Goal: Task Accomplishment & Management: Complete application form

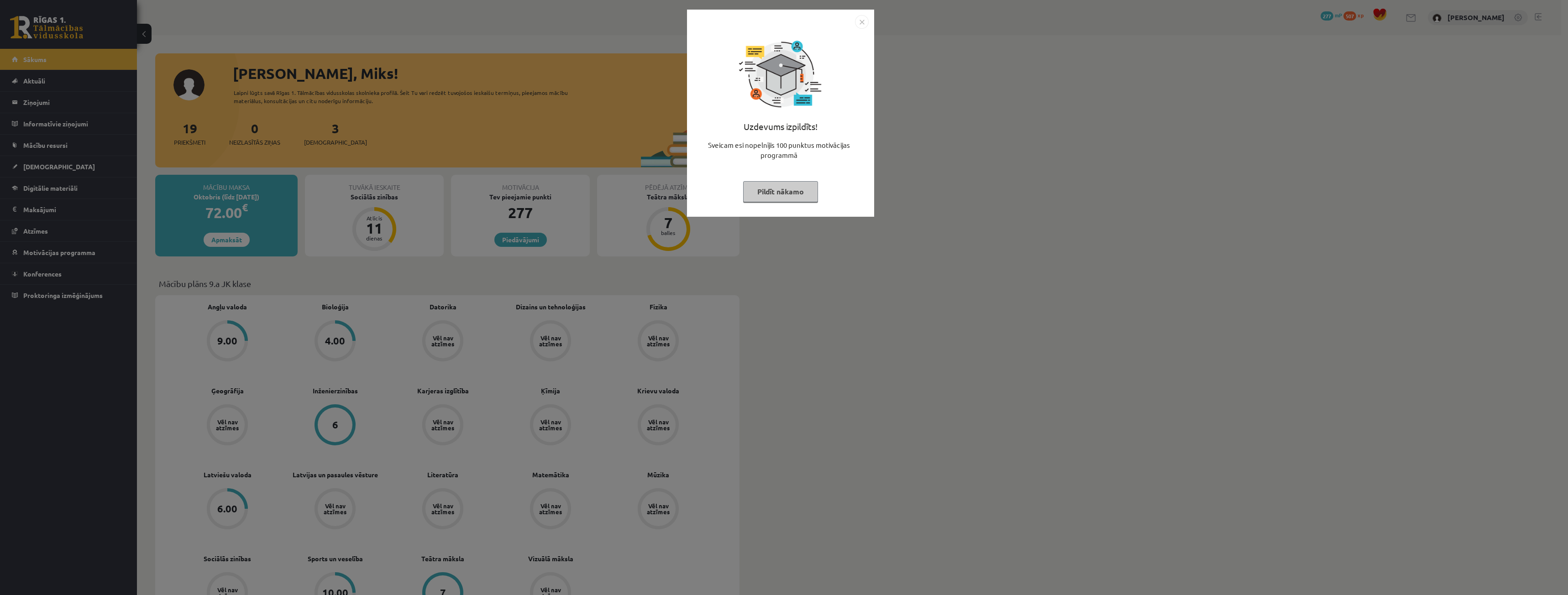
click at [798, 194] on button "Pildīt nākamo" at bounding box center [780, 192] width 75 height 21
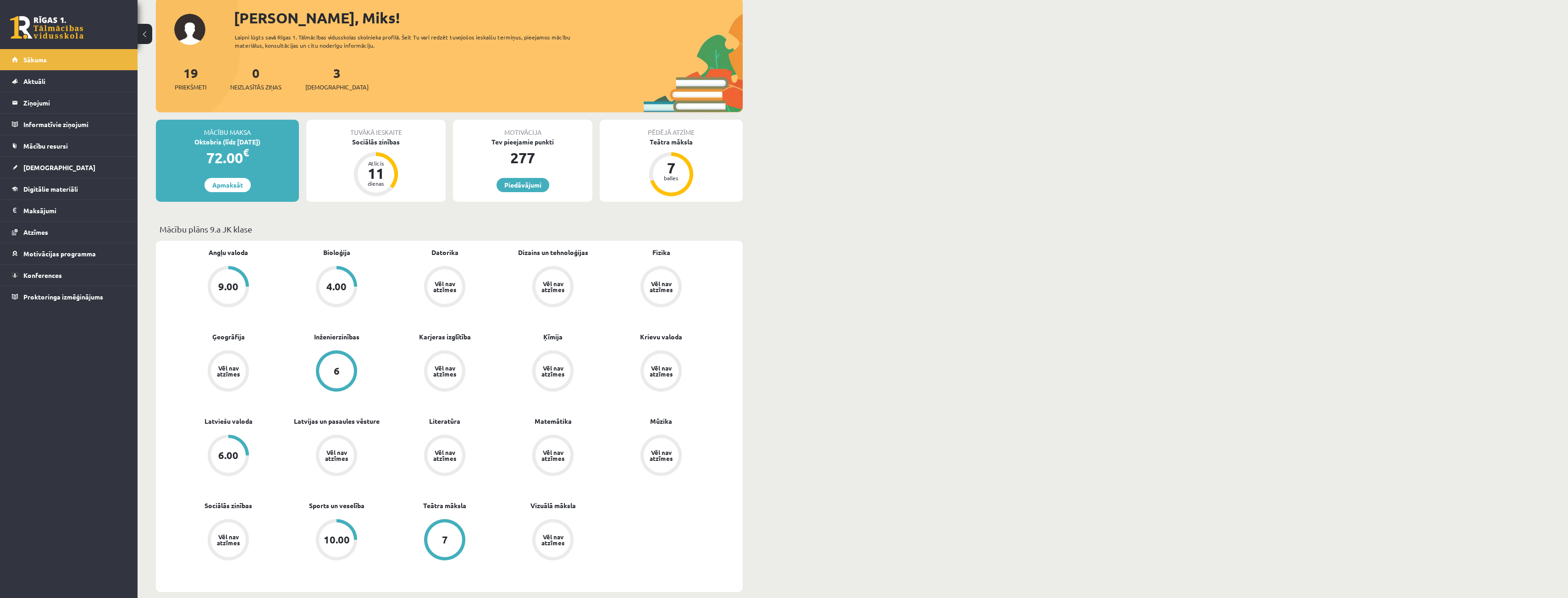
scroll to position [92, 0]
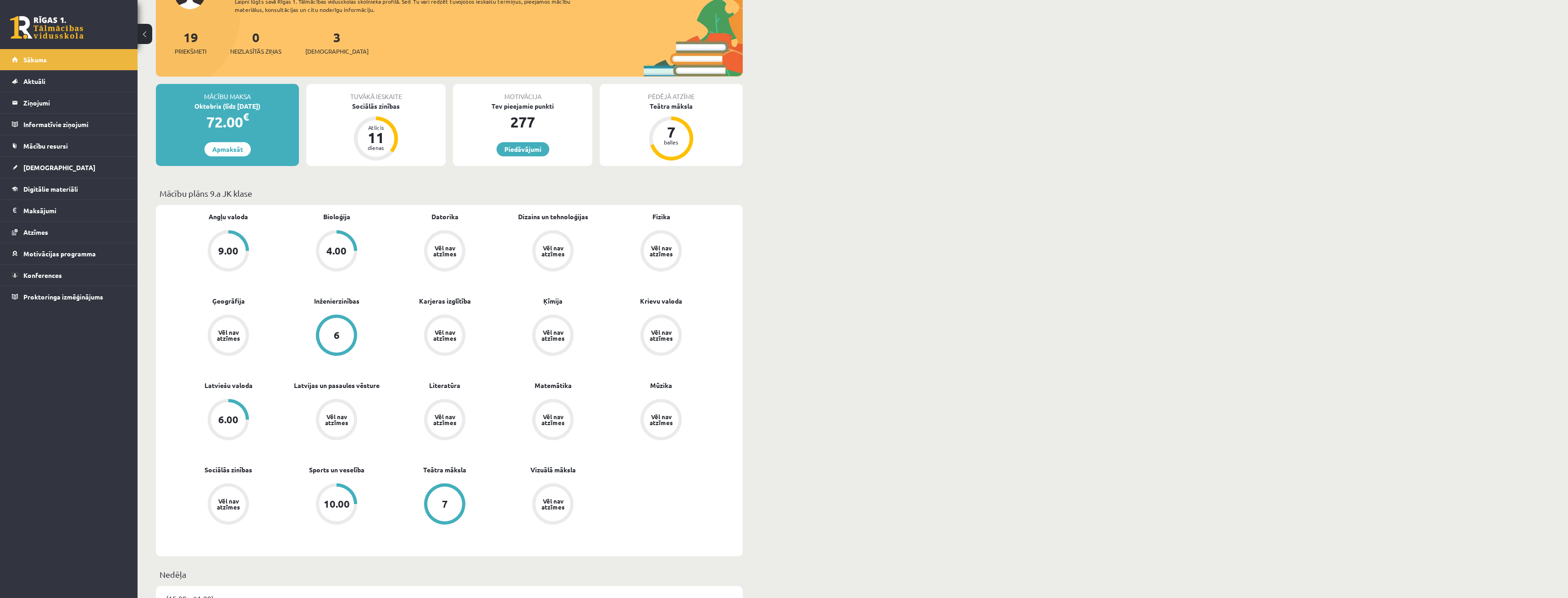
drag, startPoint x: 655, startPoint y: 344, endPoint x: 572, endPoint y: 401, distance: 100.7
drag, startPoint x: 572, startPoint y: 401, endPoint x: 806, endPoint y: 379, distance: 235.0
click at [348, 500] on div "10.00" at bounding box center [337, 504] width 26 height 10
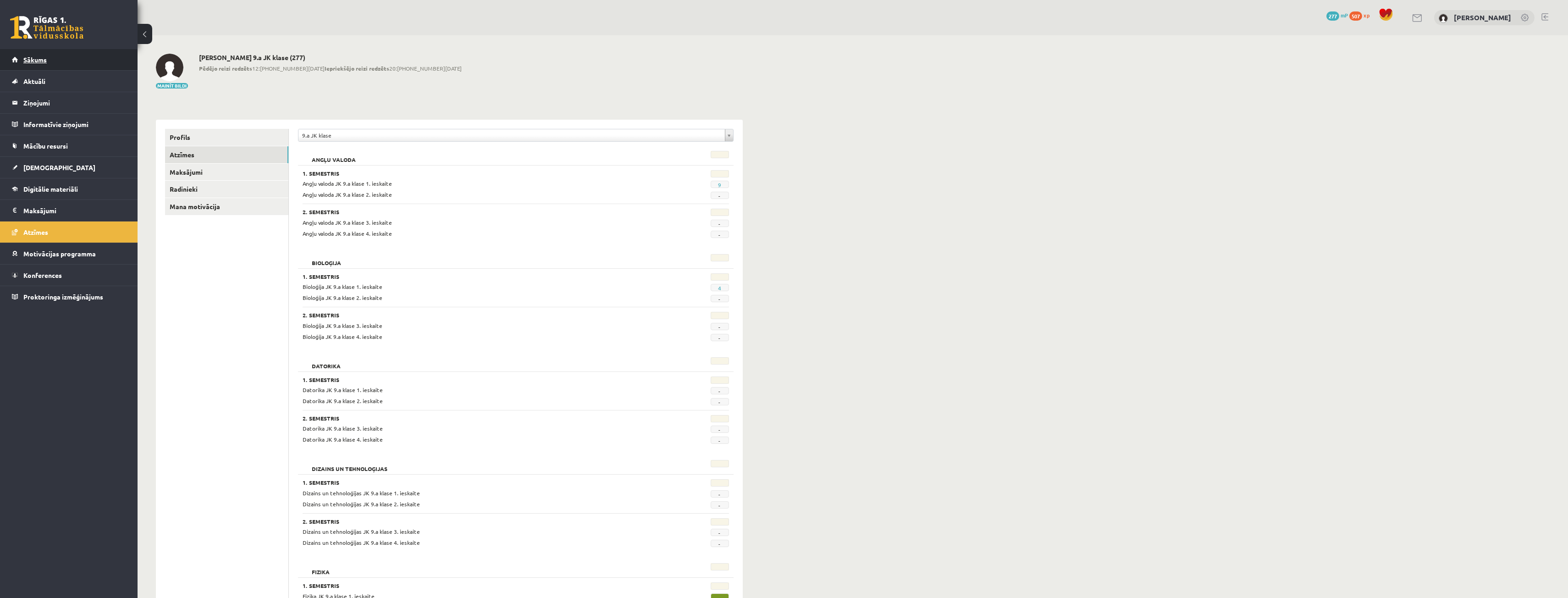
click at [72, 49] on div "0 Dāvanas 277 mP 507 xp" at bounding box center [69, 24] width 137 height 49
click at [72, 54] on link "Sākums" at bounding box center [69, 59] width 114 height 21
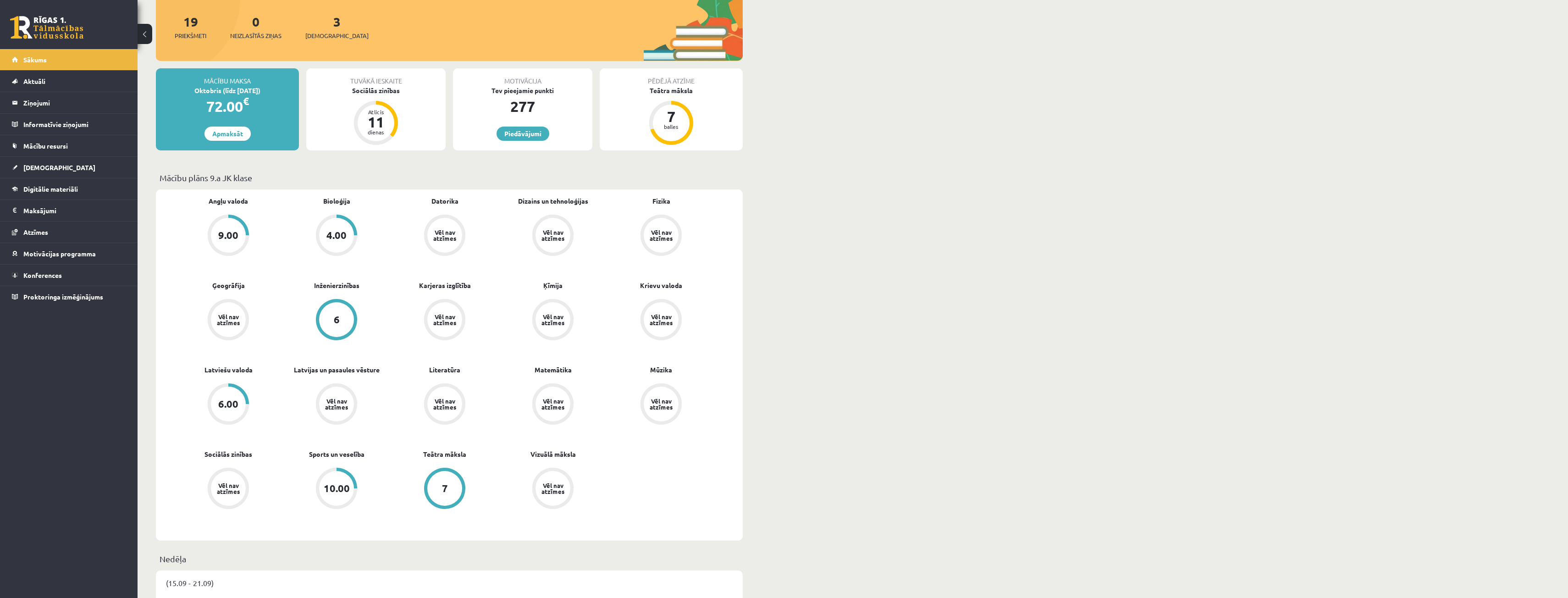
scroll to position [137, 0]
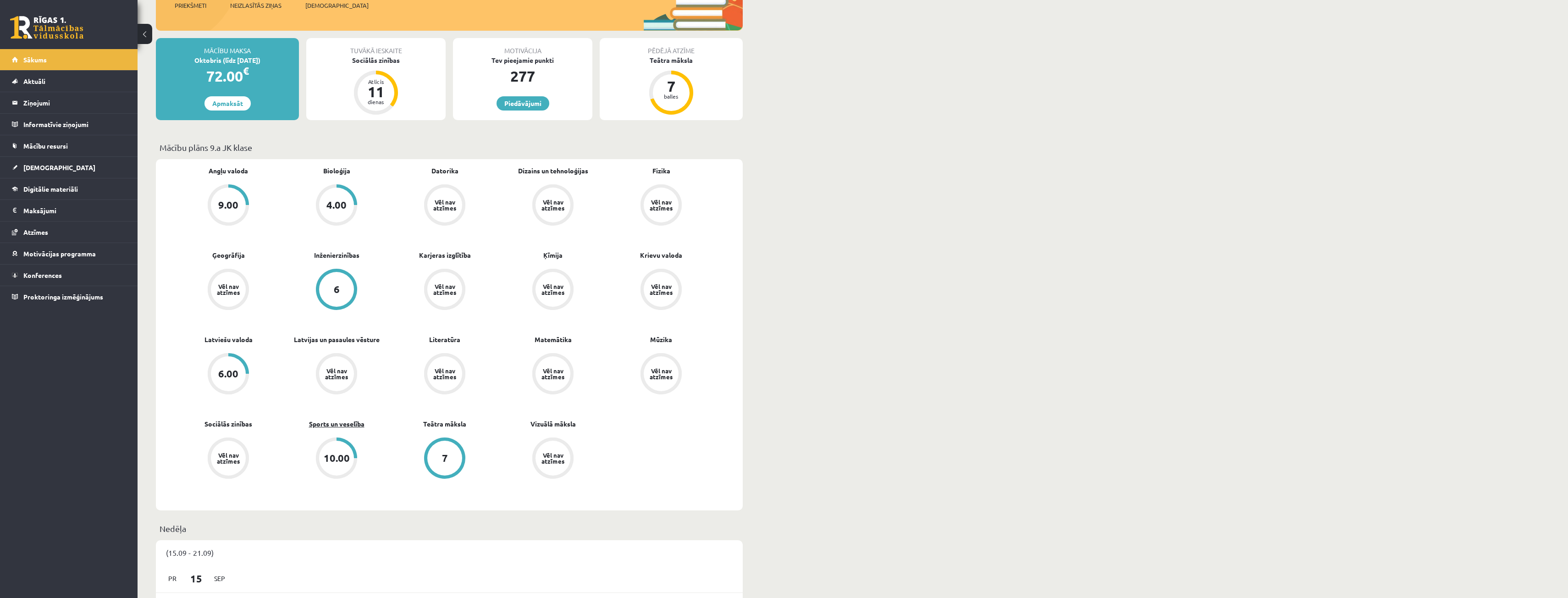
click at [351, 426] on link "Sports un veselība" at bounding box center [337, 424] width 56 height 10
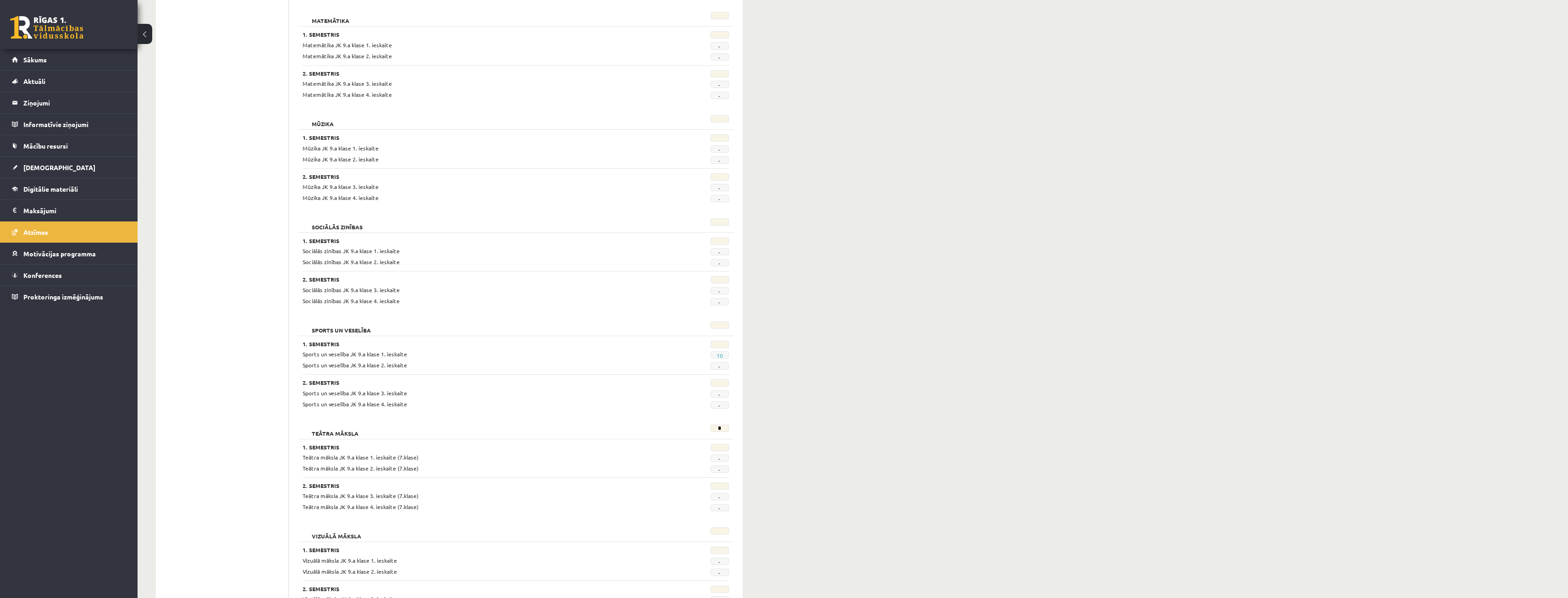
scroll to position [1431, 0]
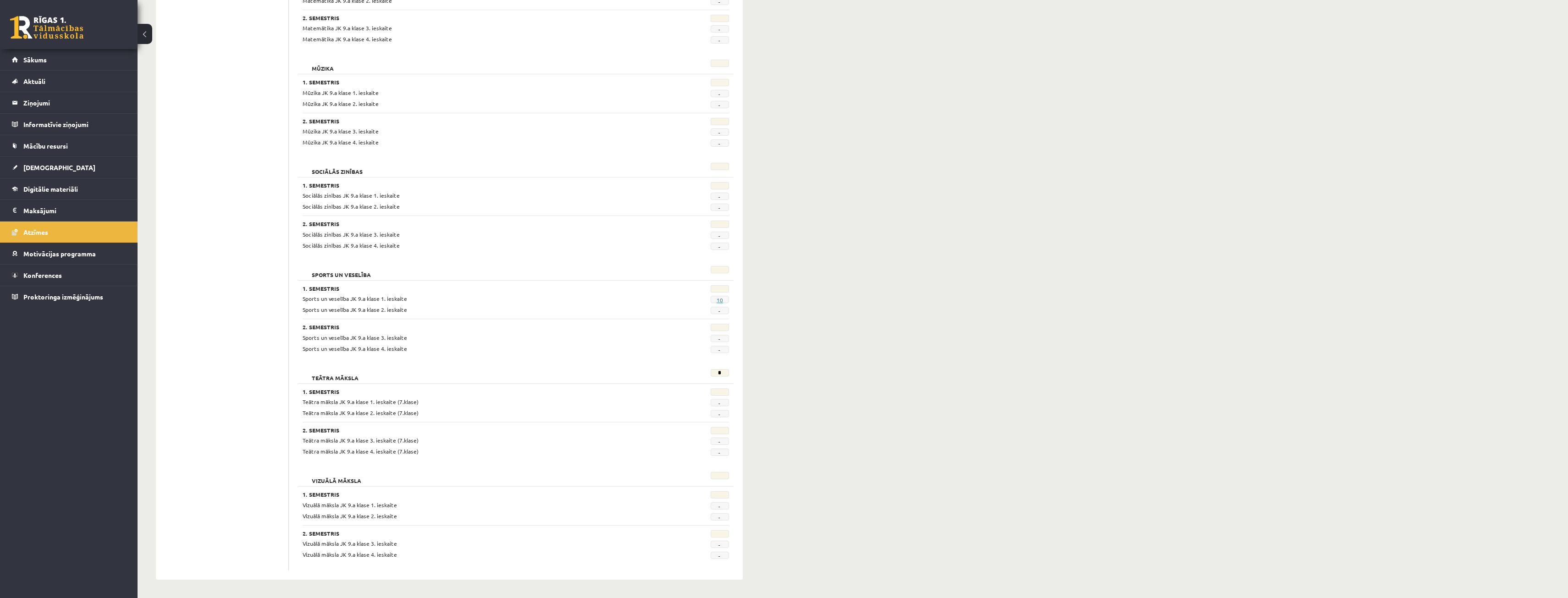
click at [721, 299] on link "10" at bounding box center [720, 300] width 6 height 7
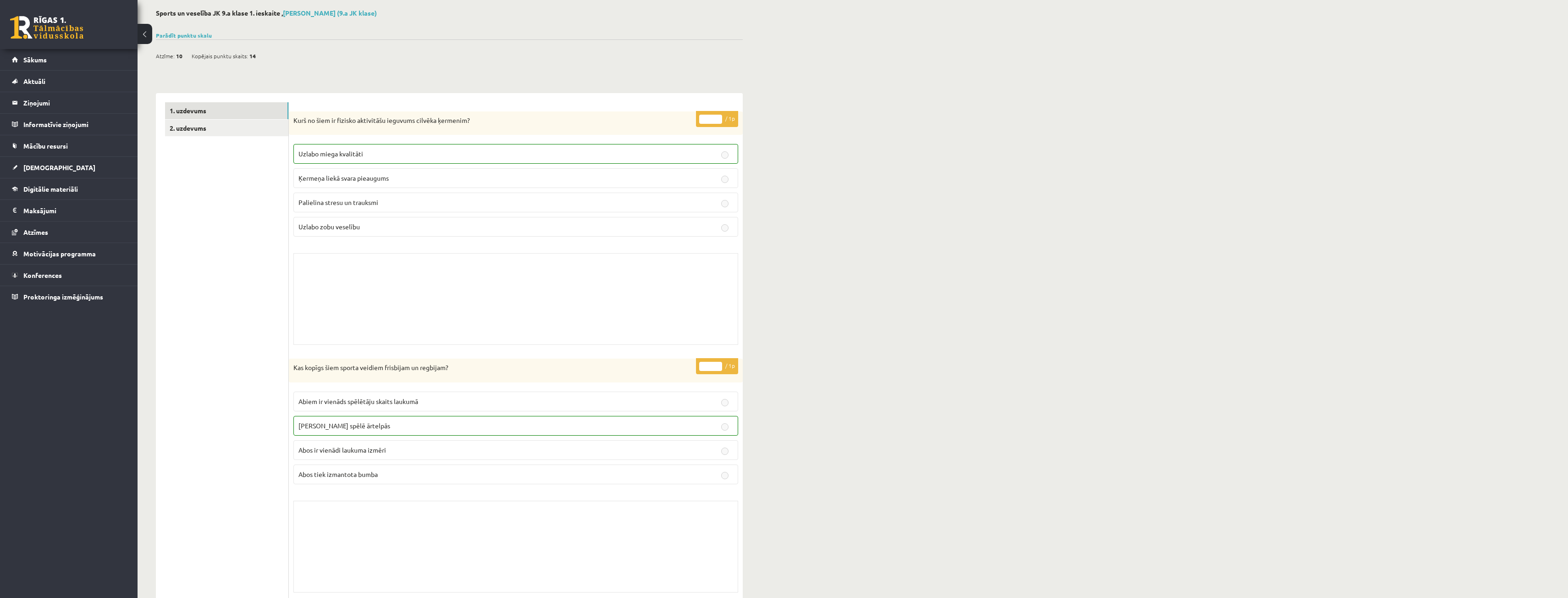
scroll to position [33, 0]
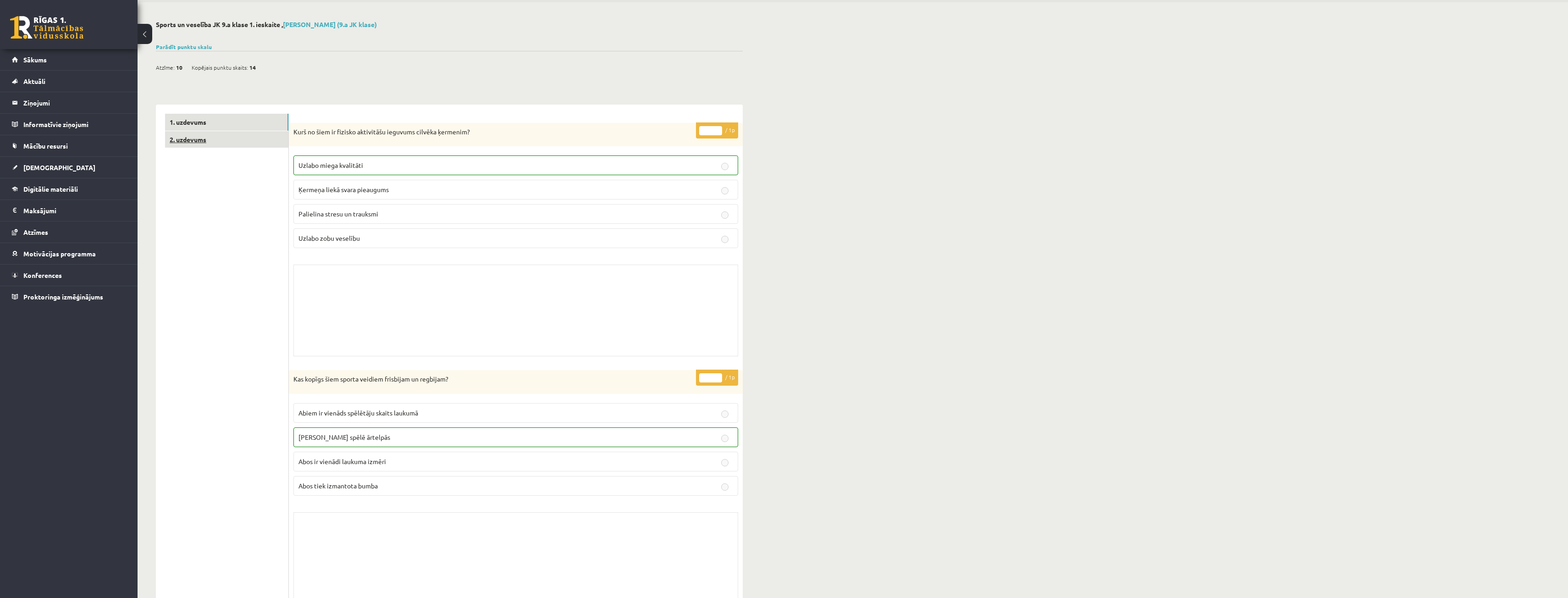
click at [274, 141] on link "2. uzdevums" at bounding box center [226, 139] width 123 height 17
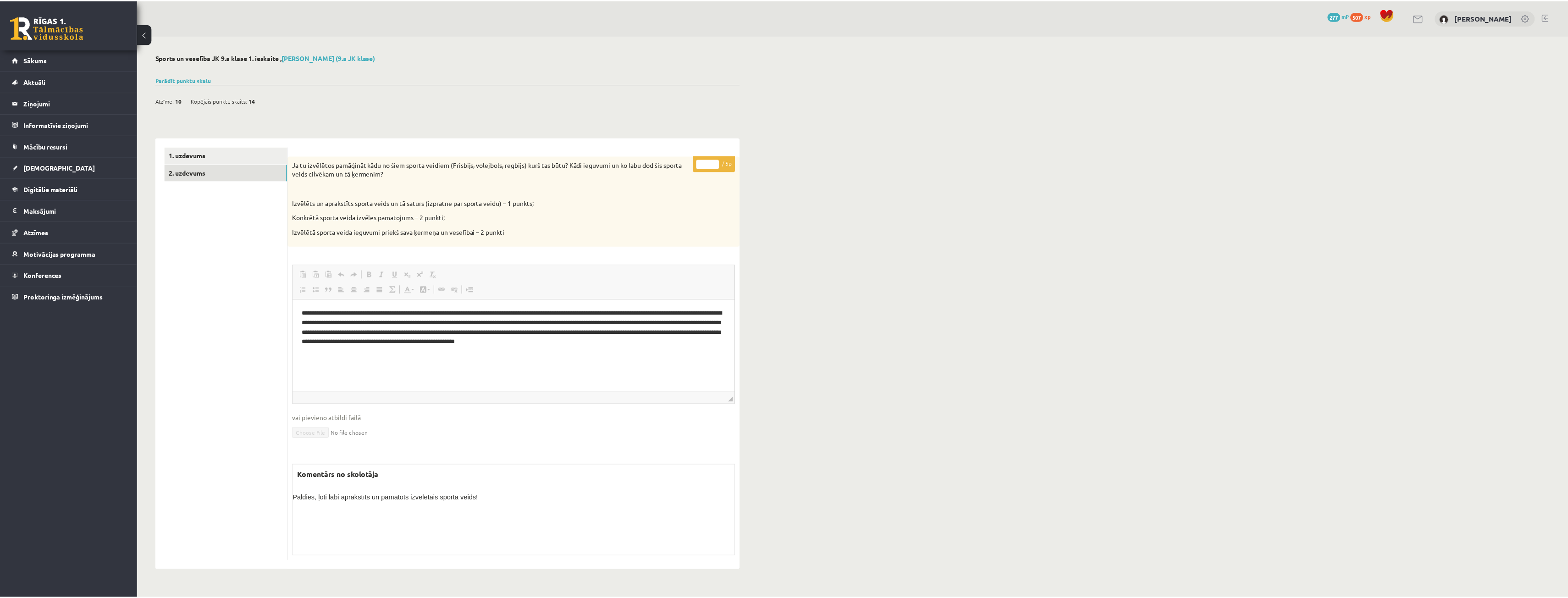
scroll to position [0, 0]
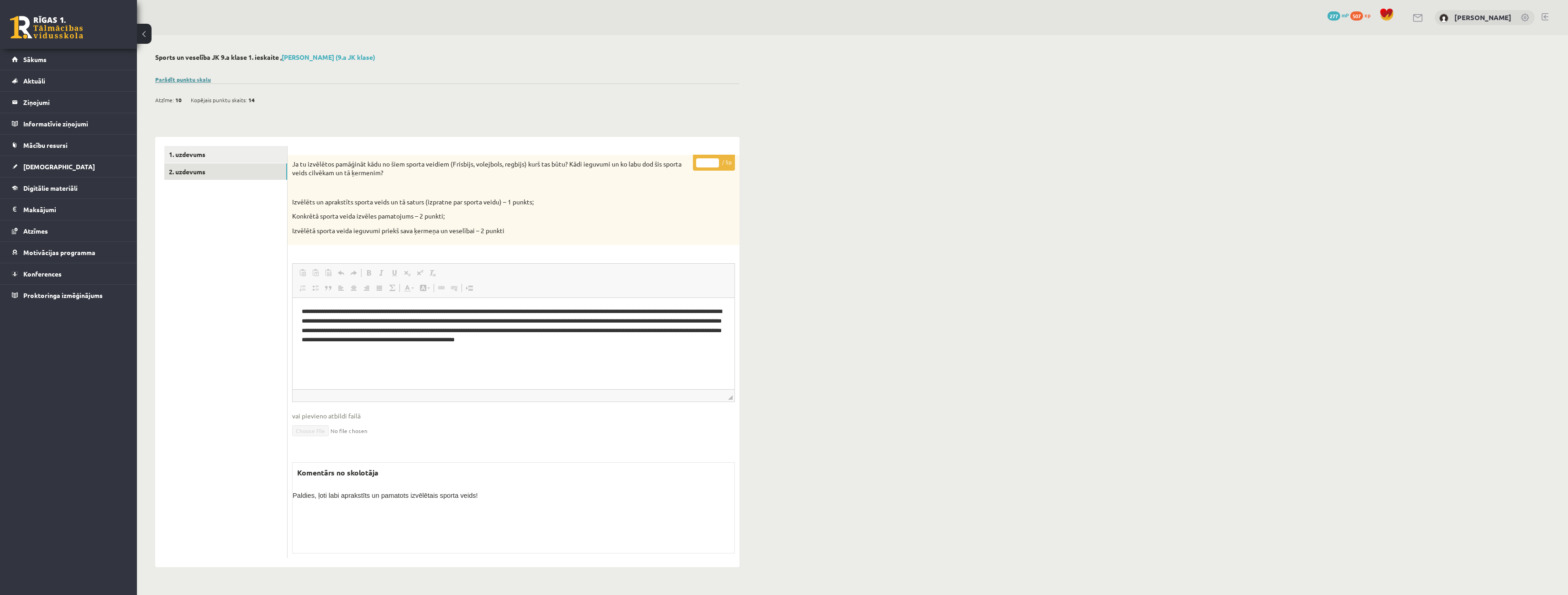
click at [181, 81] on link "Parādīt punktu skalu" at bounding box center [183, 79] width 55 height 7
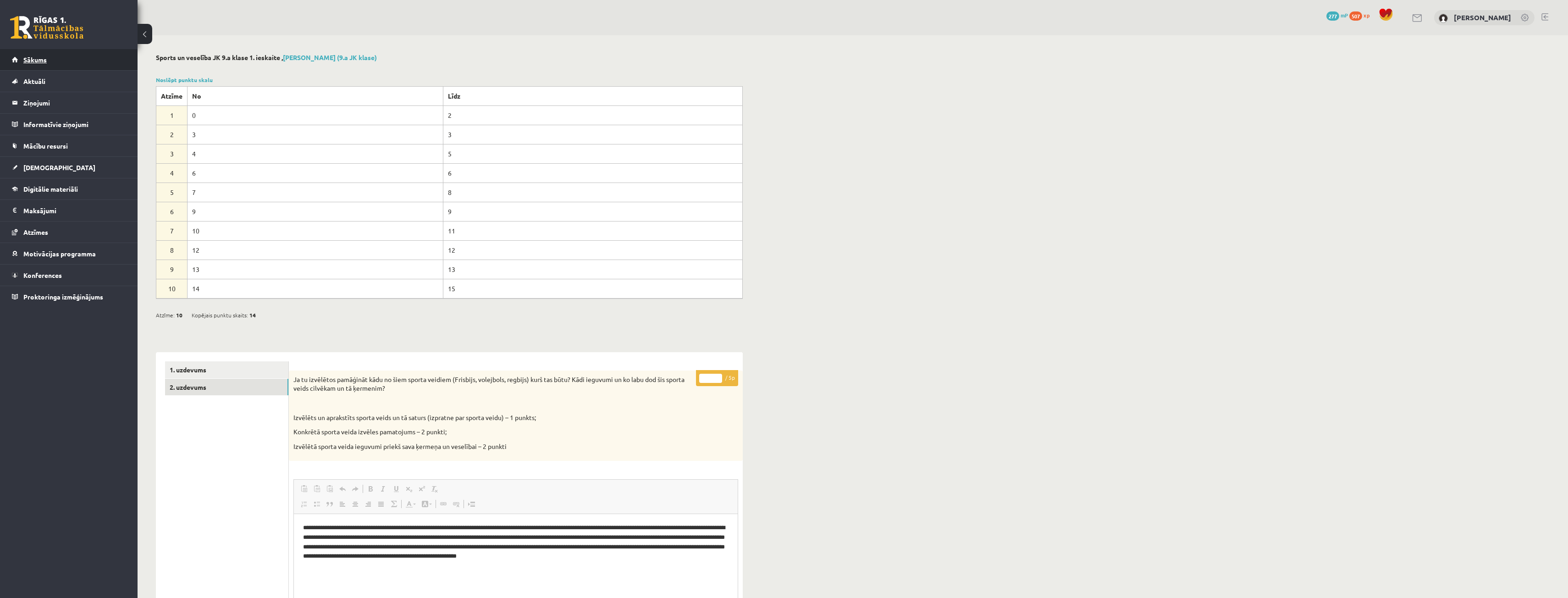
click at [78, 63] on link "Sākums" at bounding box center [69, 59] width 114 height 21
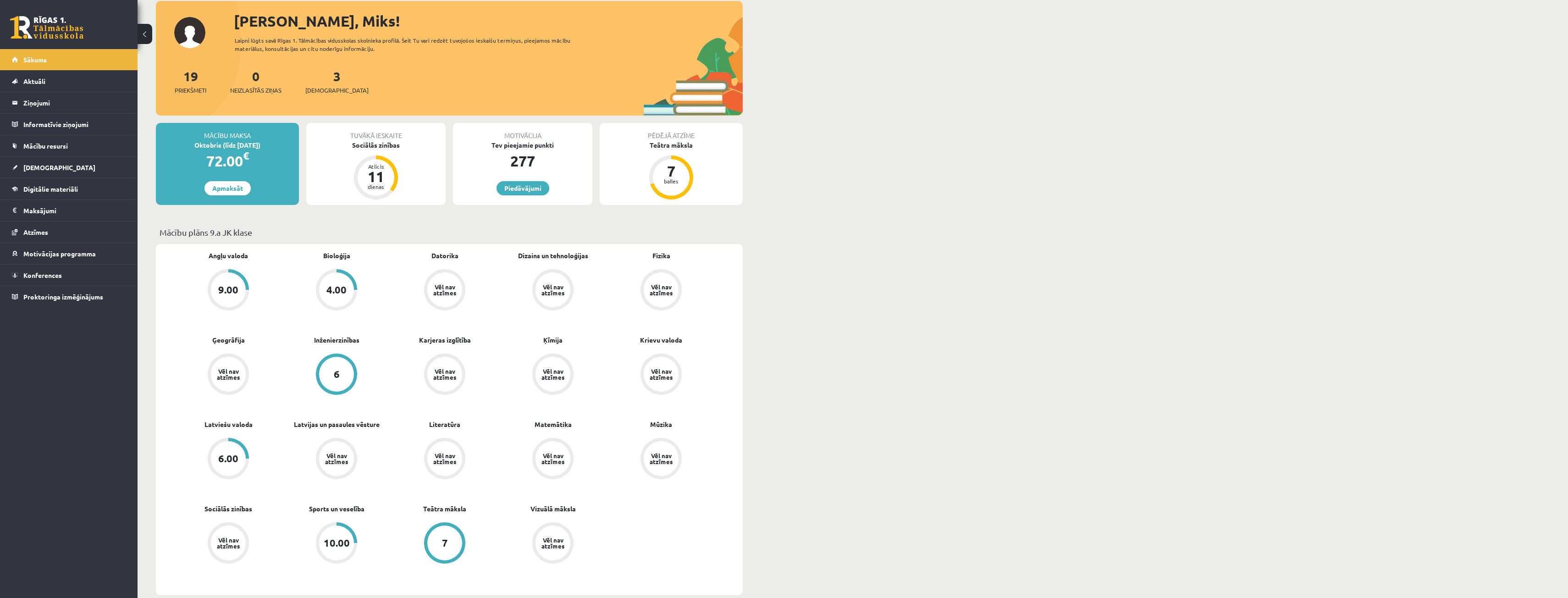
scroll to position [46, 0]
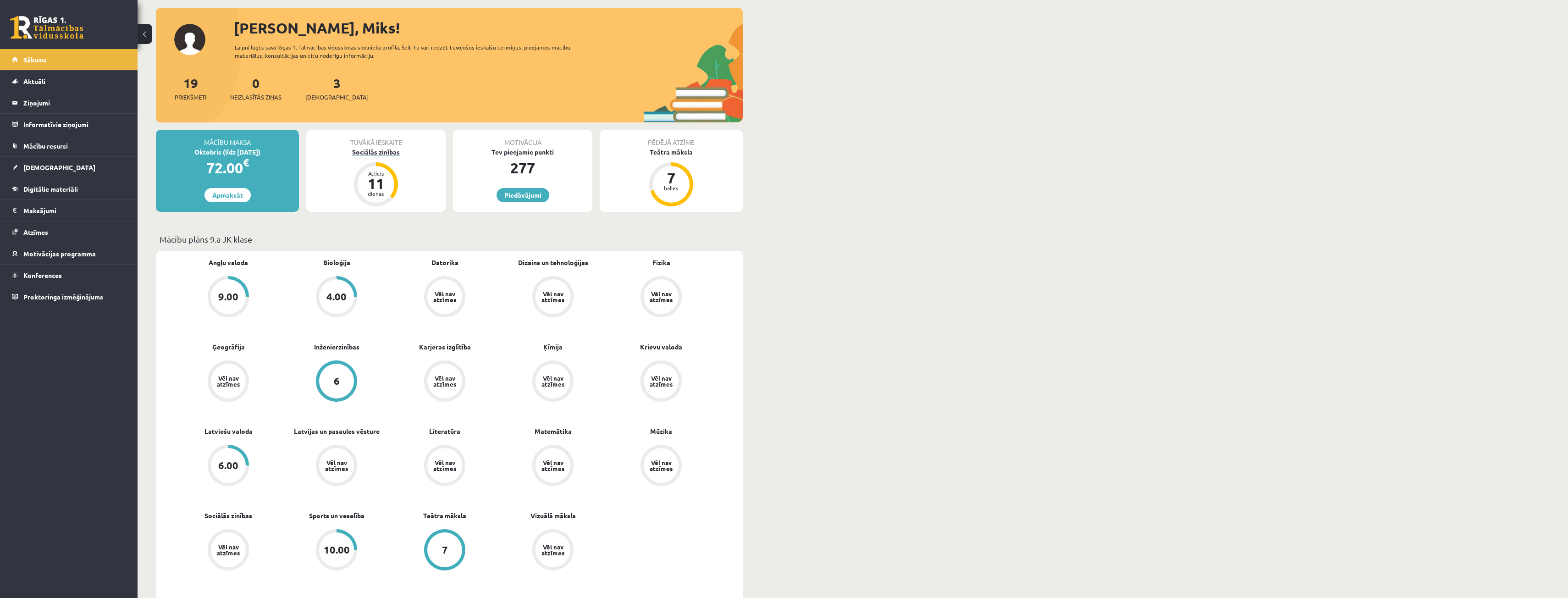
click at [394, 150] on div "Sociālās zinības" at bounding box center [376, 152] width 139 height 10
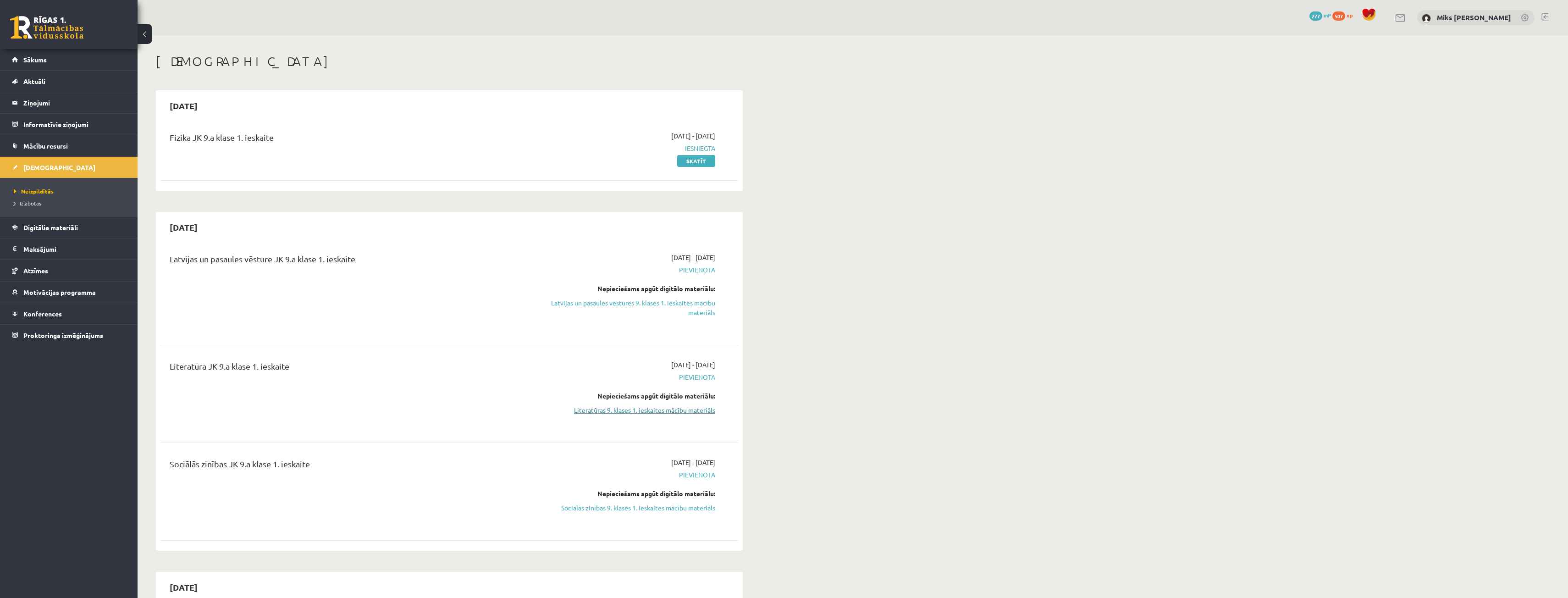
click at [648, 412] on link "Literatūras 9. klases 1. ieskaites mācību materiāls" at bounding box center [628, 410] width 173 height 10
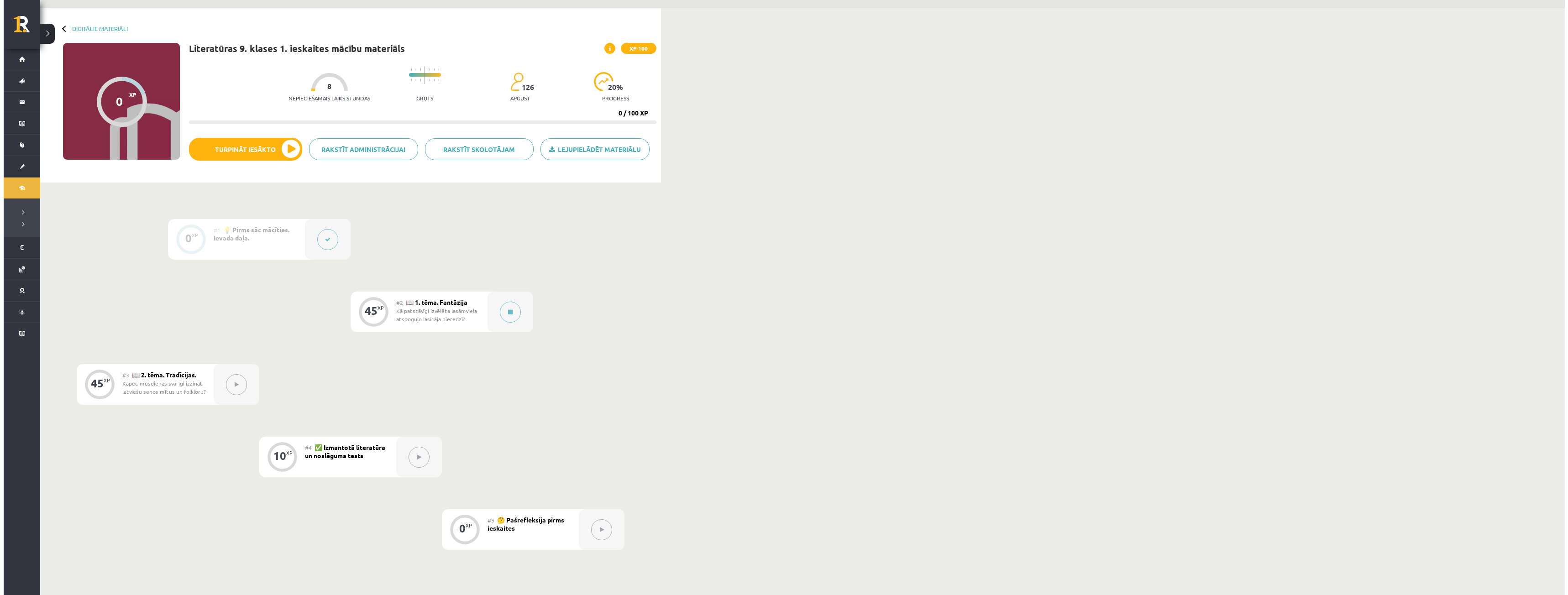
scroll to position [4, 0]
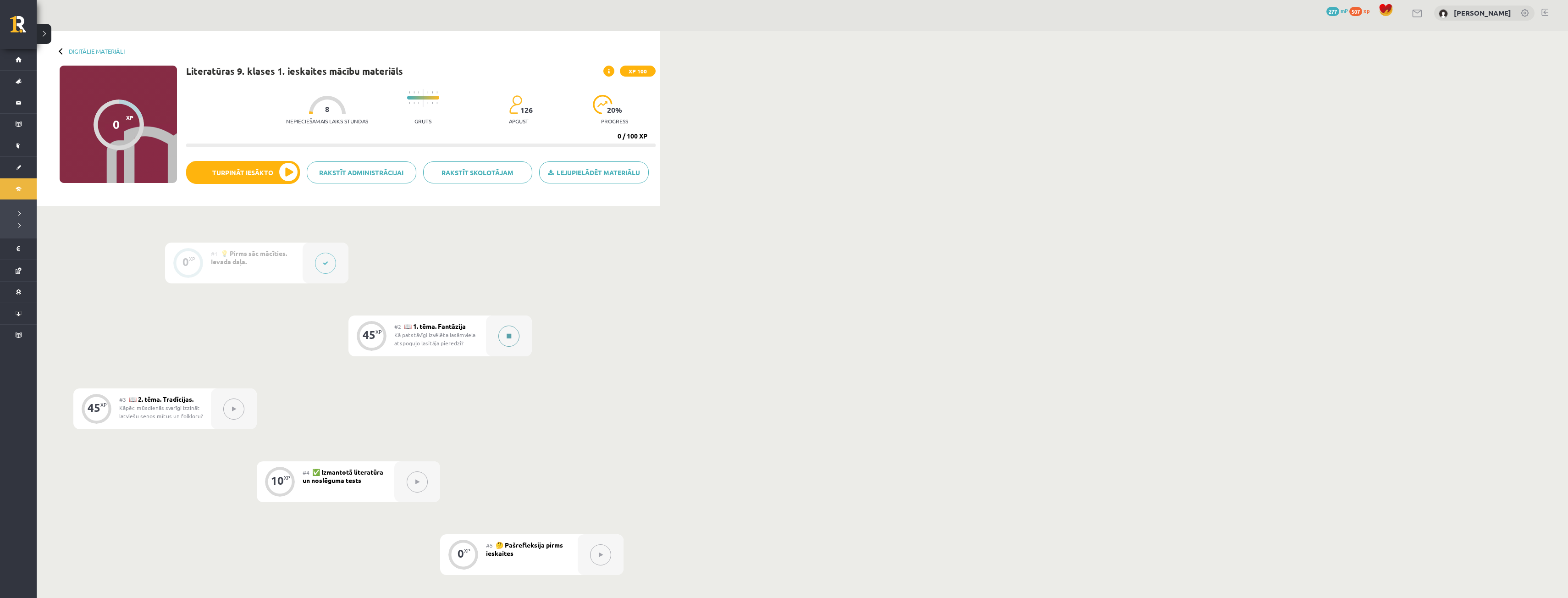
click at [508, 344] on button at bounding box center [509, 336] width 21 height 21
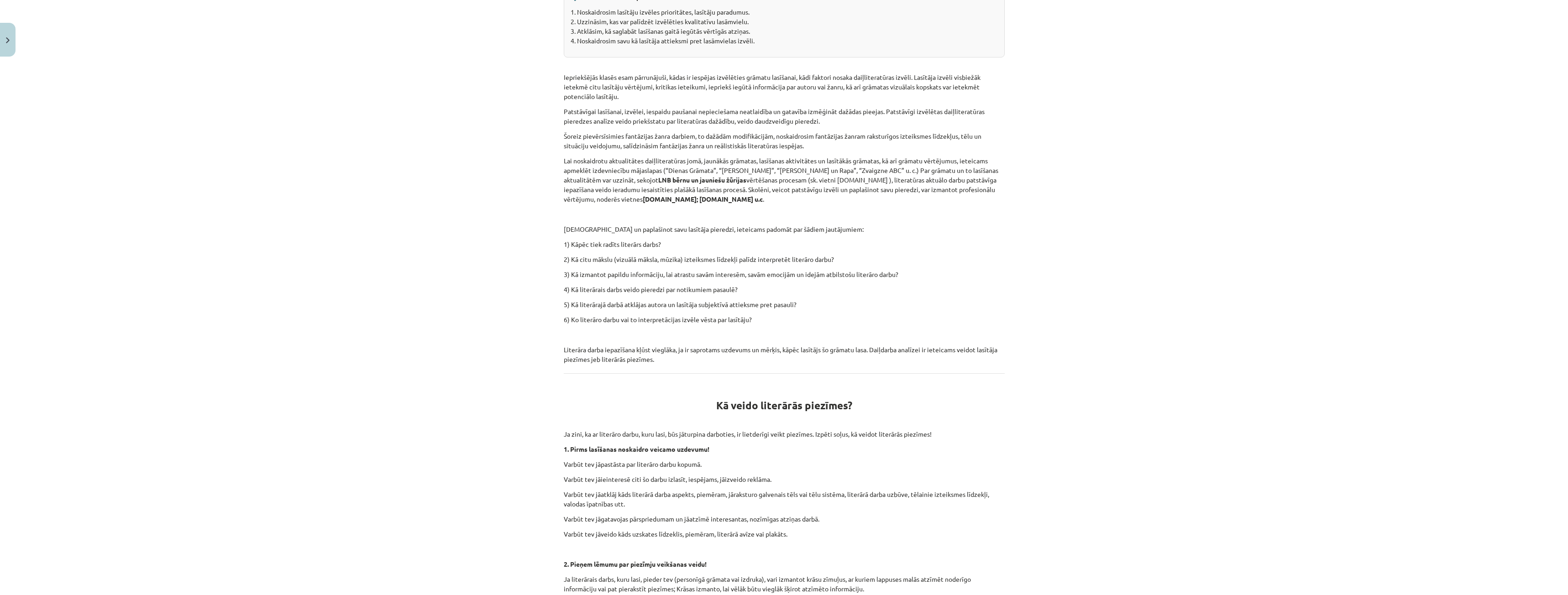
scroll to position [0, 0]
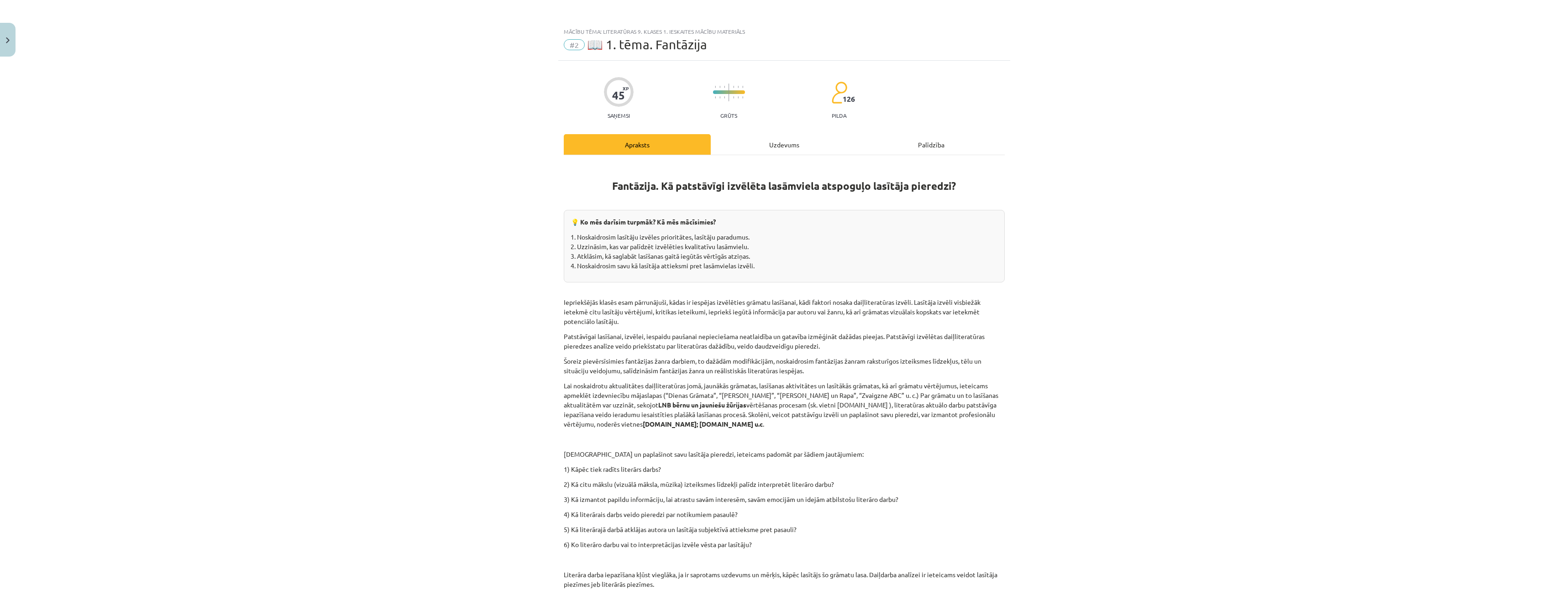
click at [755, 142] on div "Uzdevums" at bounding box center [784, 144] width 147 height 20
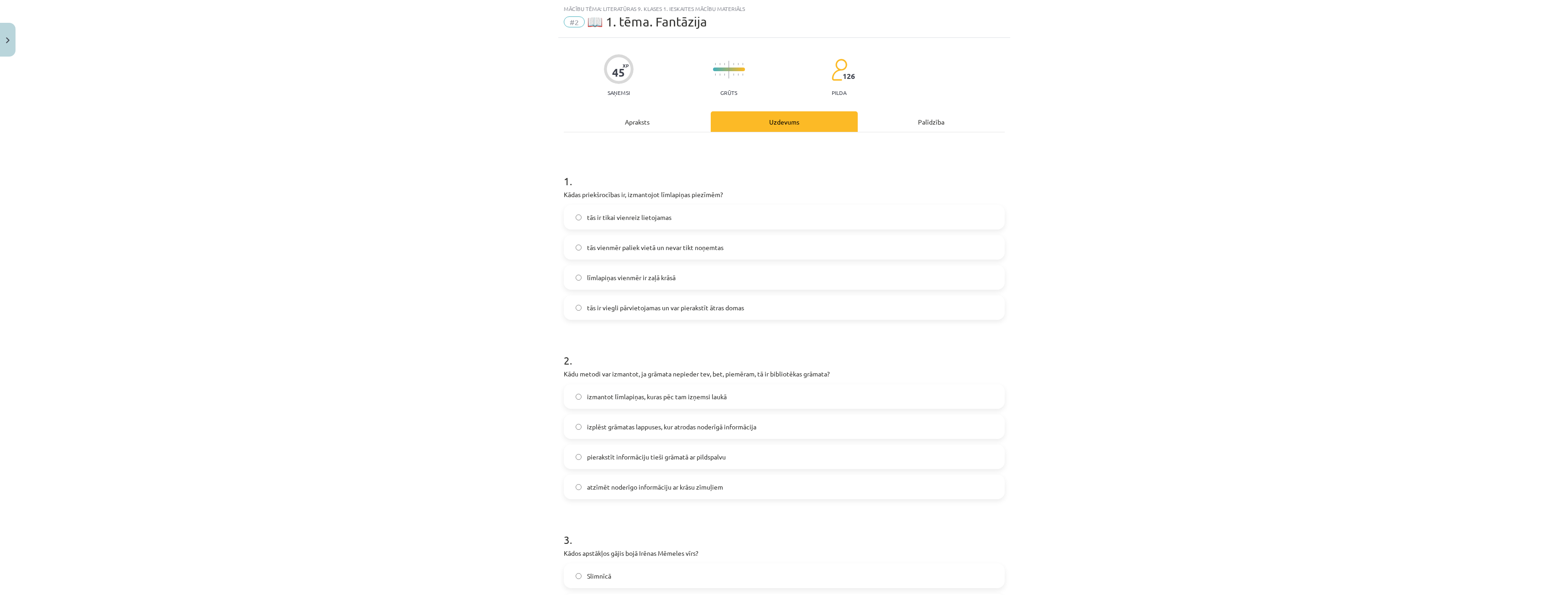
click at [662, 314] on label "tās ir viegli pārvietojamas un var pierakstīt ātras domas" at bounding box center [784, 307] width 439 height 23
click at [636, 402] on label "izmantot līmlapiņas, kuras pēc tam izņemsi laukā" at bounding box center [784, 396] width 439 height 23
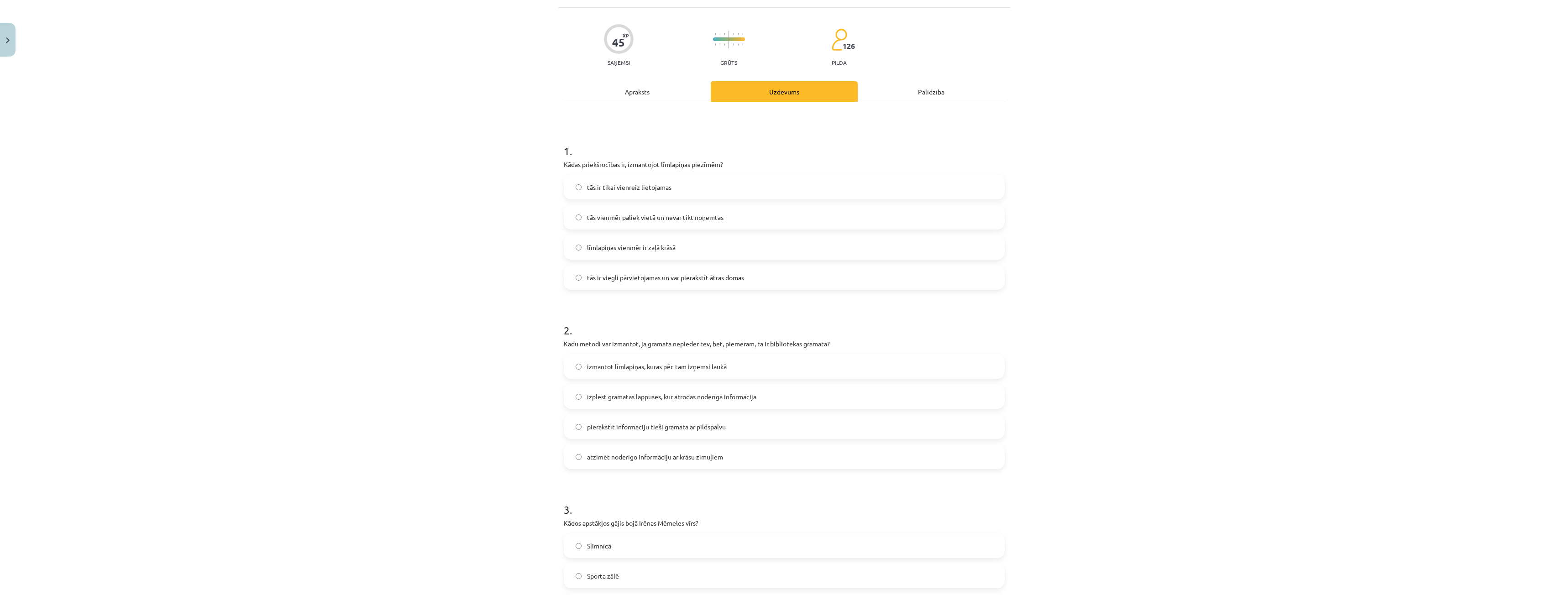
scroll to position [0, 0]
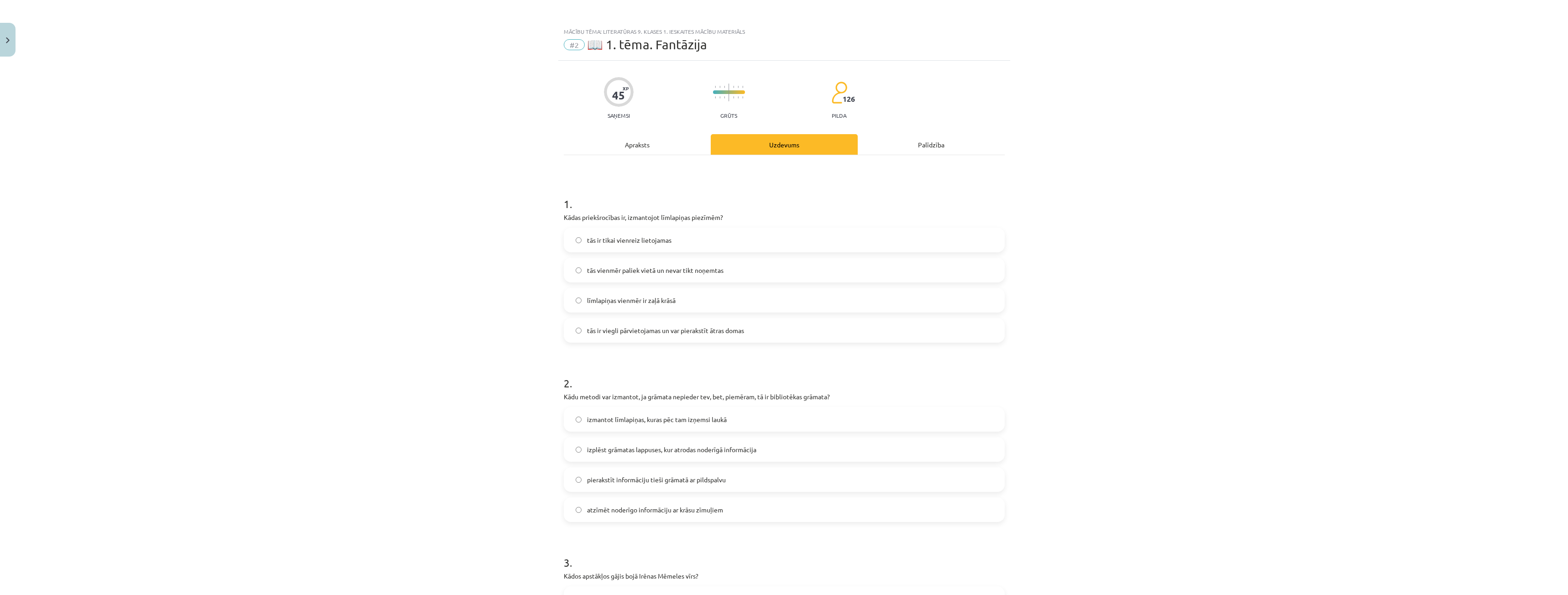
click at [633, 144] on div "Apraksts" at bounding box center [637, 144] width 147 height 20
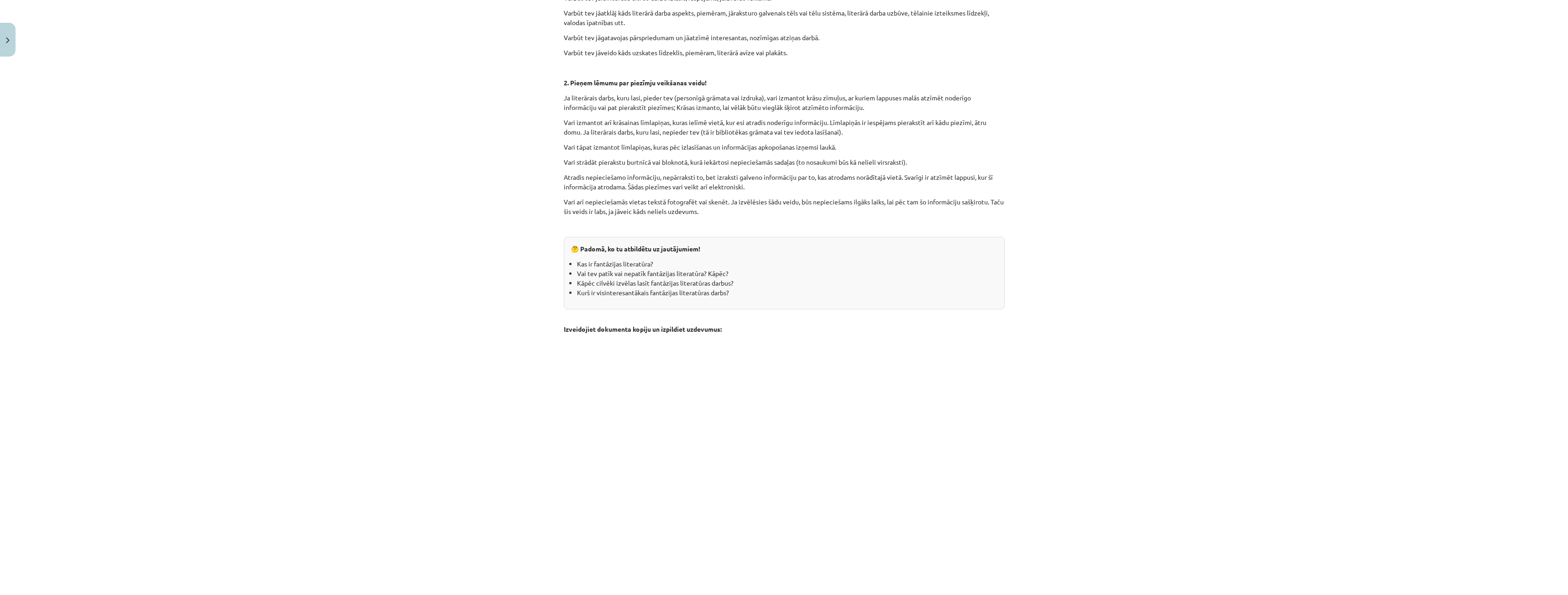
scroll to position [763, 0]
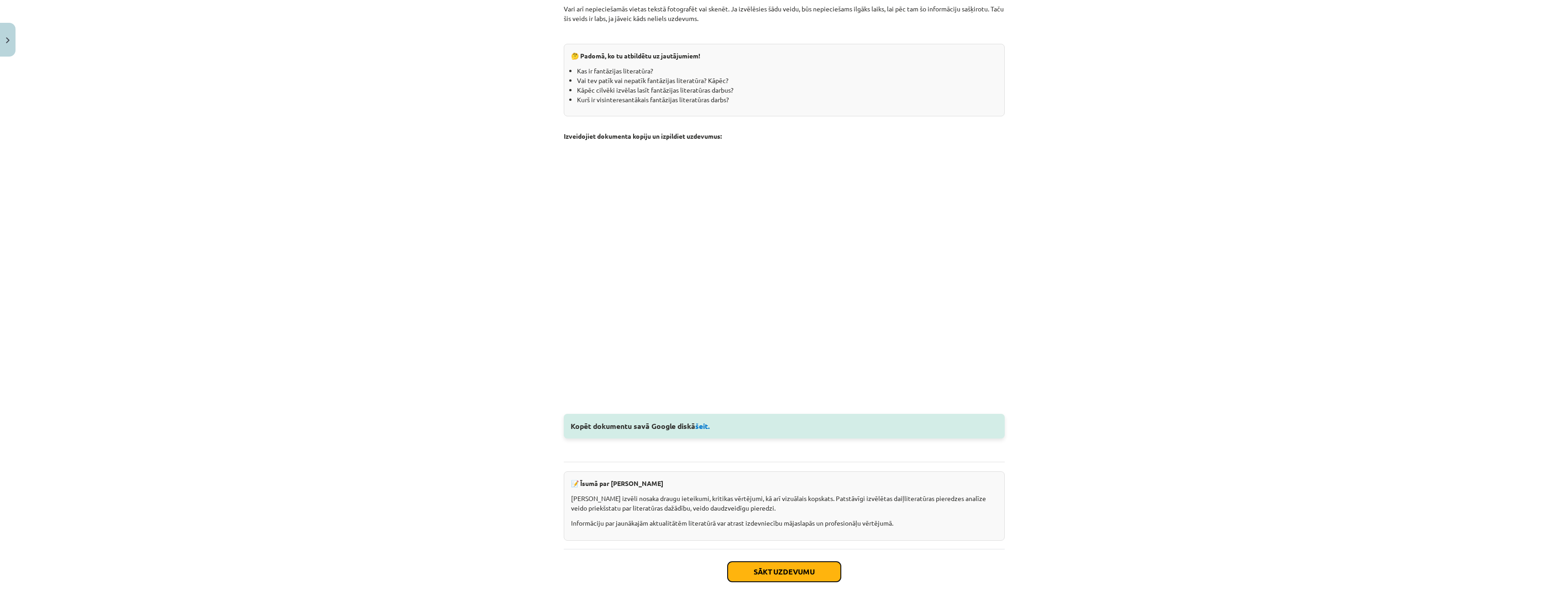
click at [806, 566] on button "Sākt uzdevumu" at bounding box center [784, 572] width 113 height 20
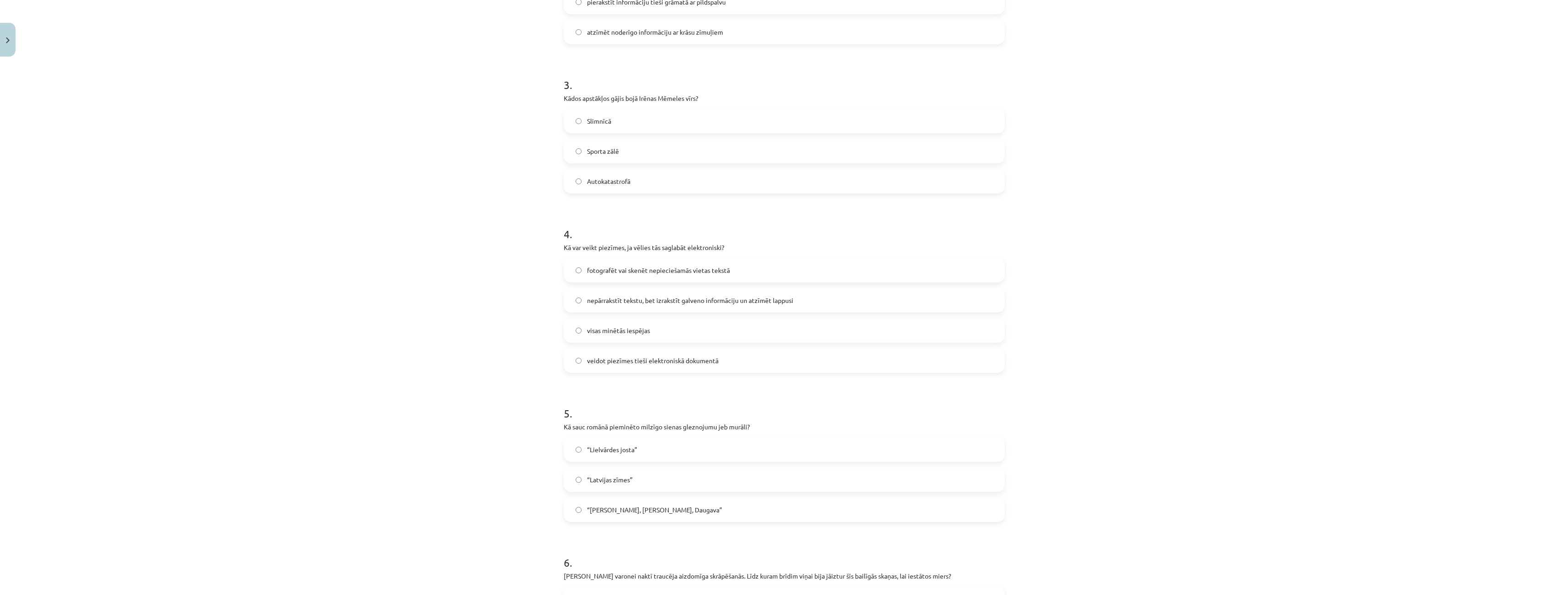
scroll to position [479, 0]
click at [617, 180] on span "Autokatastrofā" at bounding box center [609, 180] width 43 height 10
click at [659, 323] on label "visas minētās iespējas" at bounding box center [784, 329] width 439 height 23
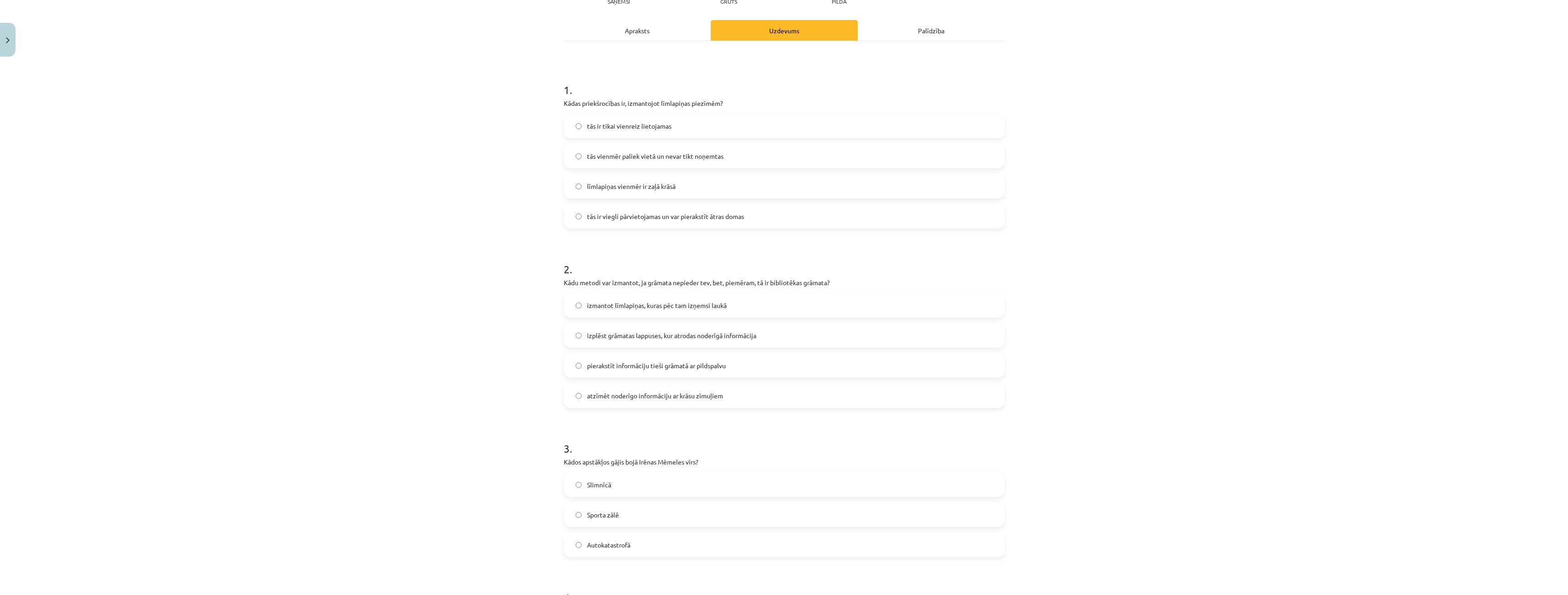
scroll to position [0, 0]
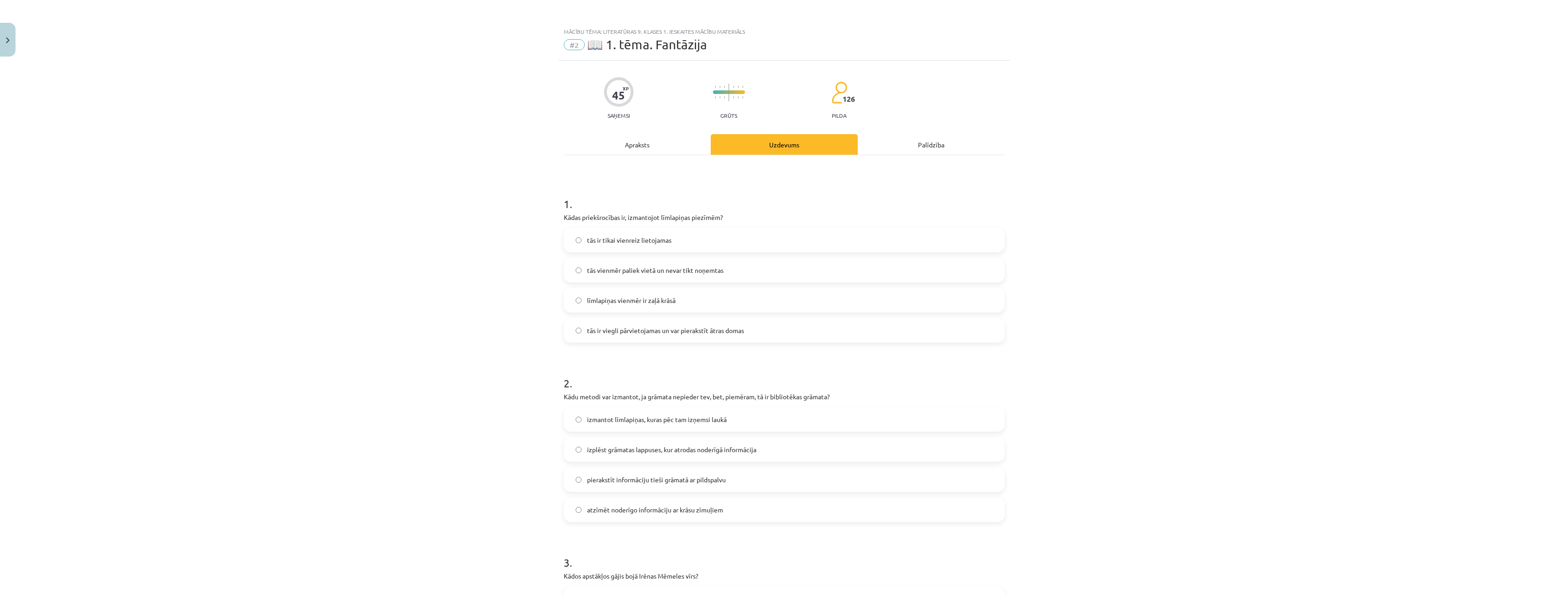
click at [665, 150] on div "Apraksts" at bounding box center [637, 144] width 147 height 20
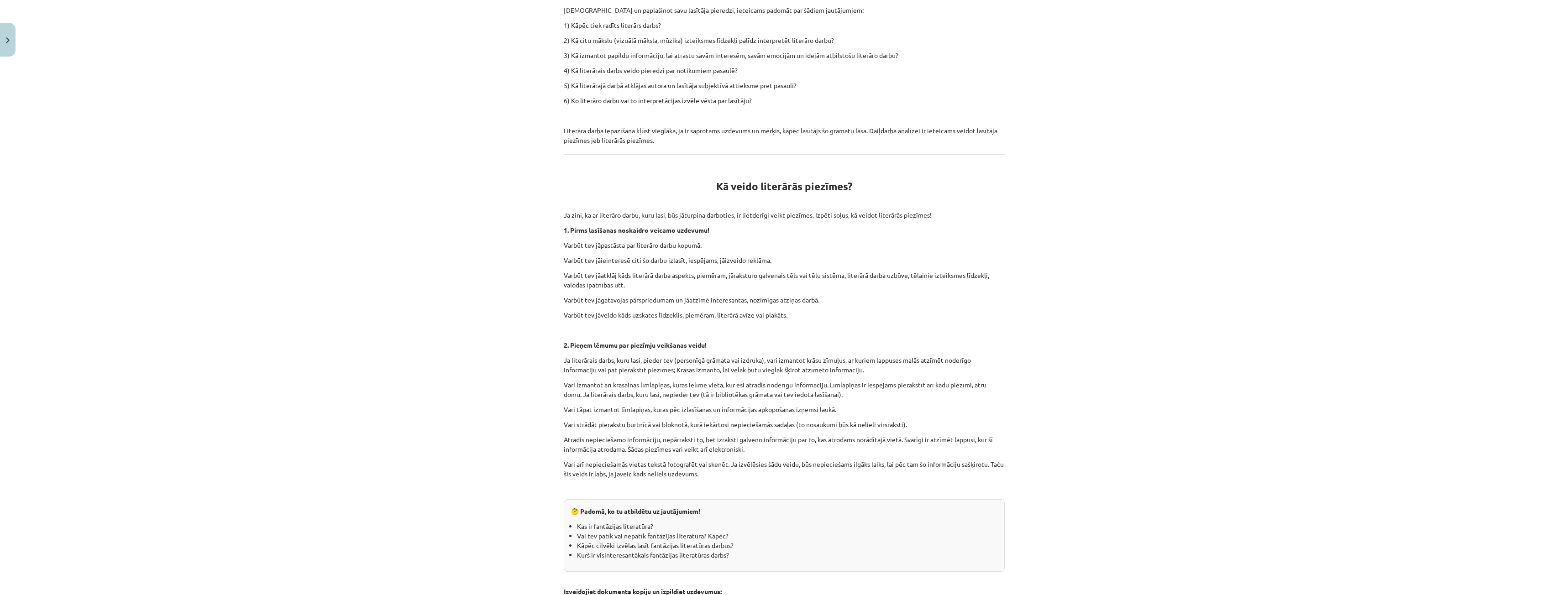
scroll to position [753, 0]
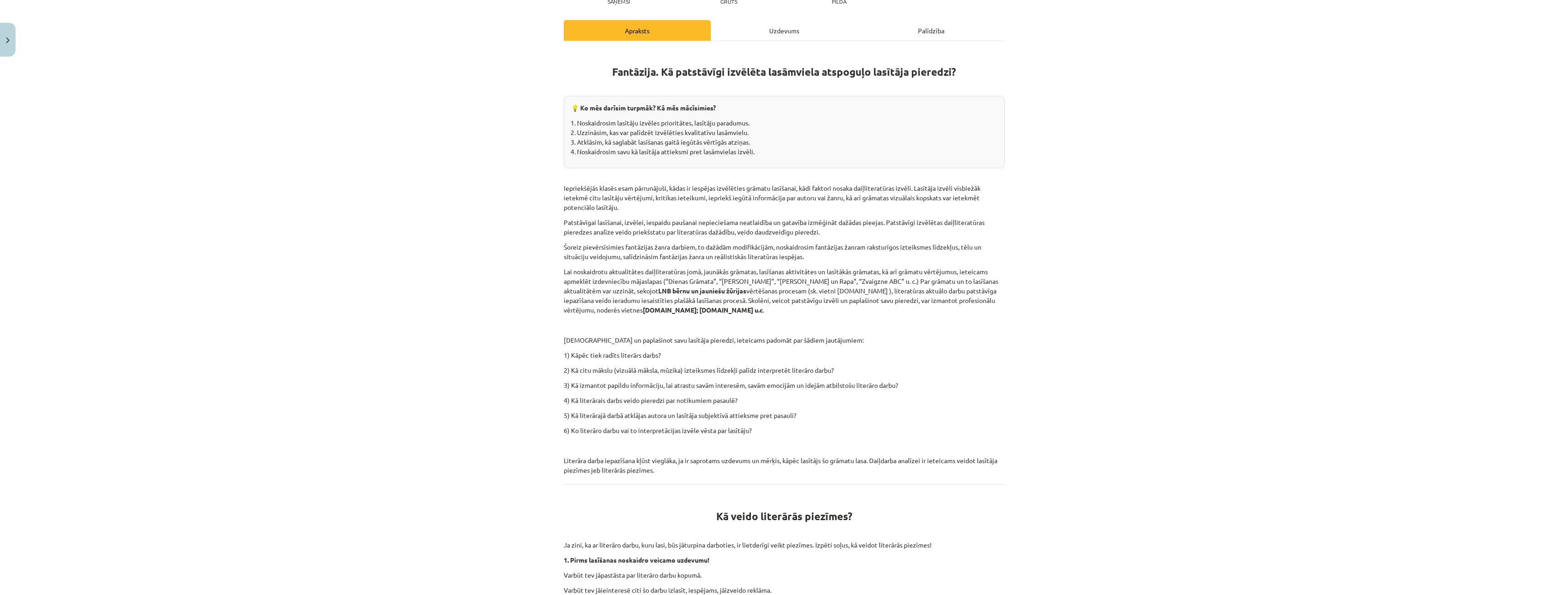
click at [767, 34] on div "Uzdevums" at bounding box center [784, 30] width 147 height 20
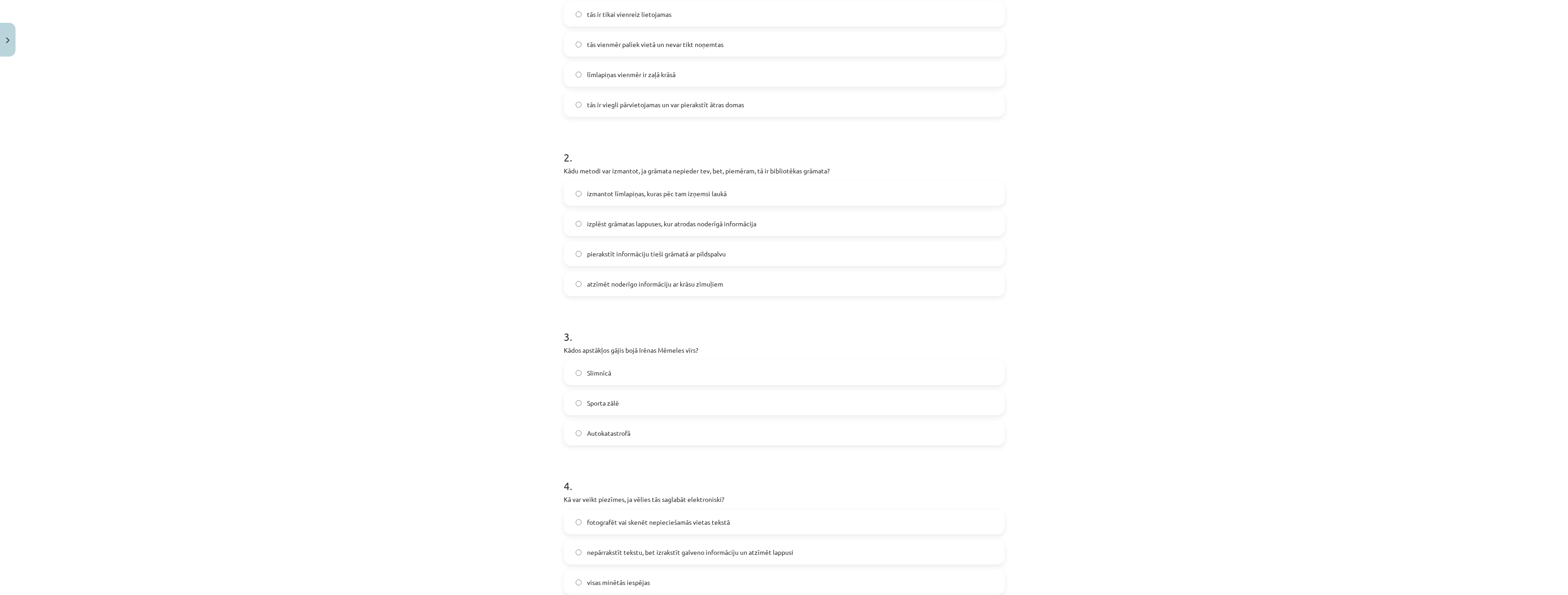
scroll to position [0, 0]
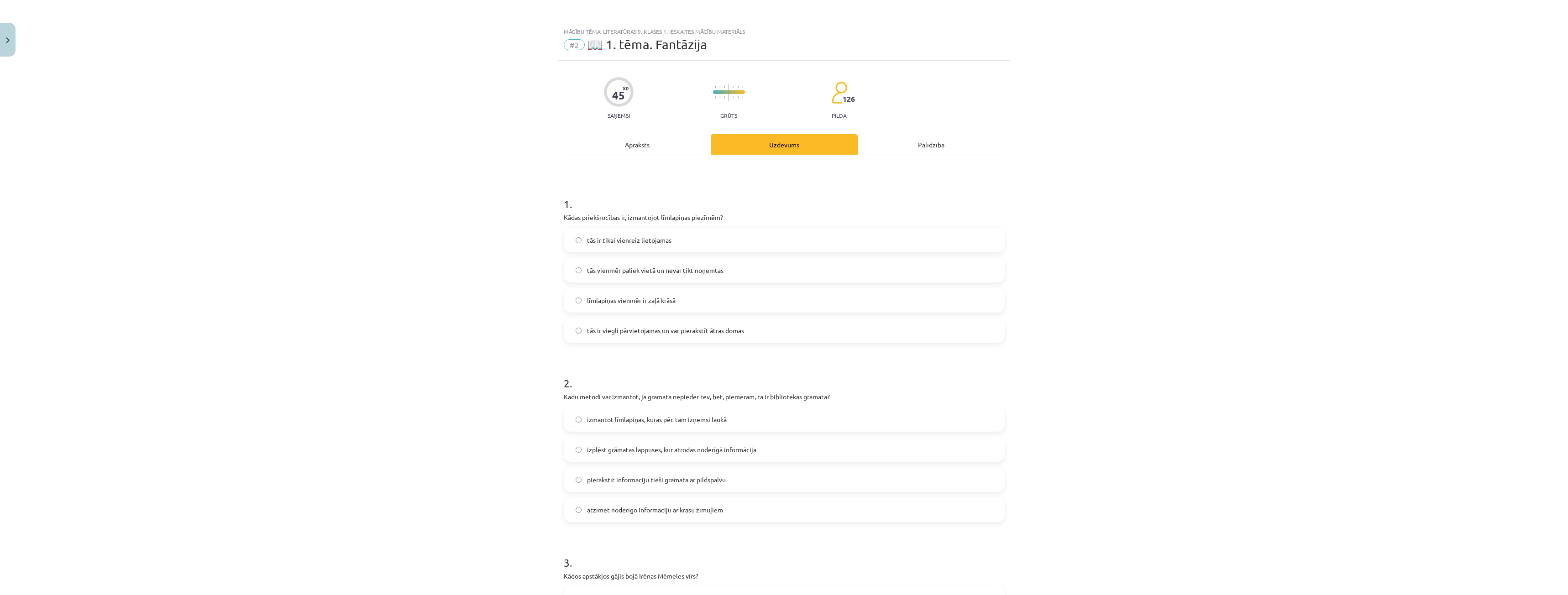
click at [635, 155] on hr at bounding box center [784, 155] width 441 height 1
click at [634, 148] on div "Apraksts" at bounding box center [637, 144] width 147 height 20
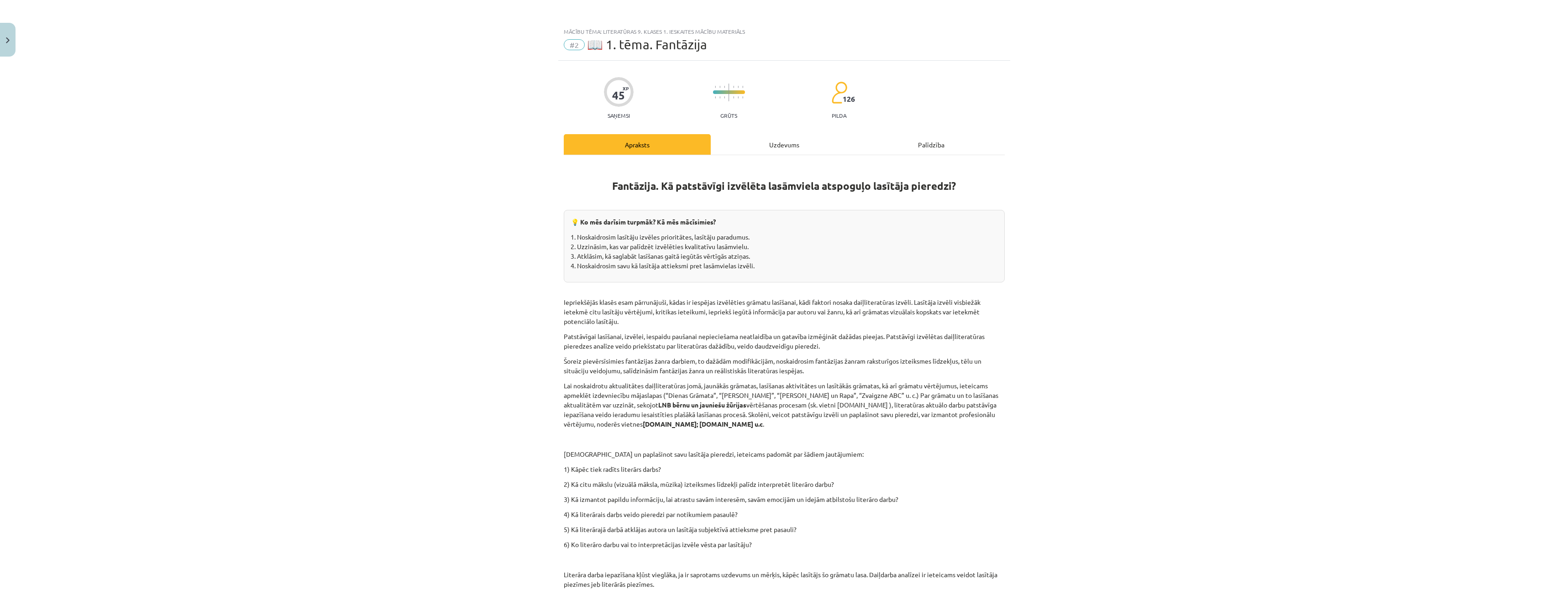
click at [765, 145] on div "Uzdevums" at bounding box center [784, 144] width 147 height 20
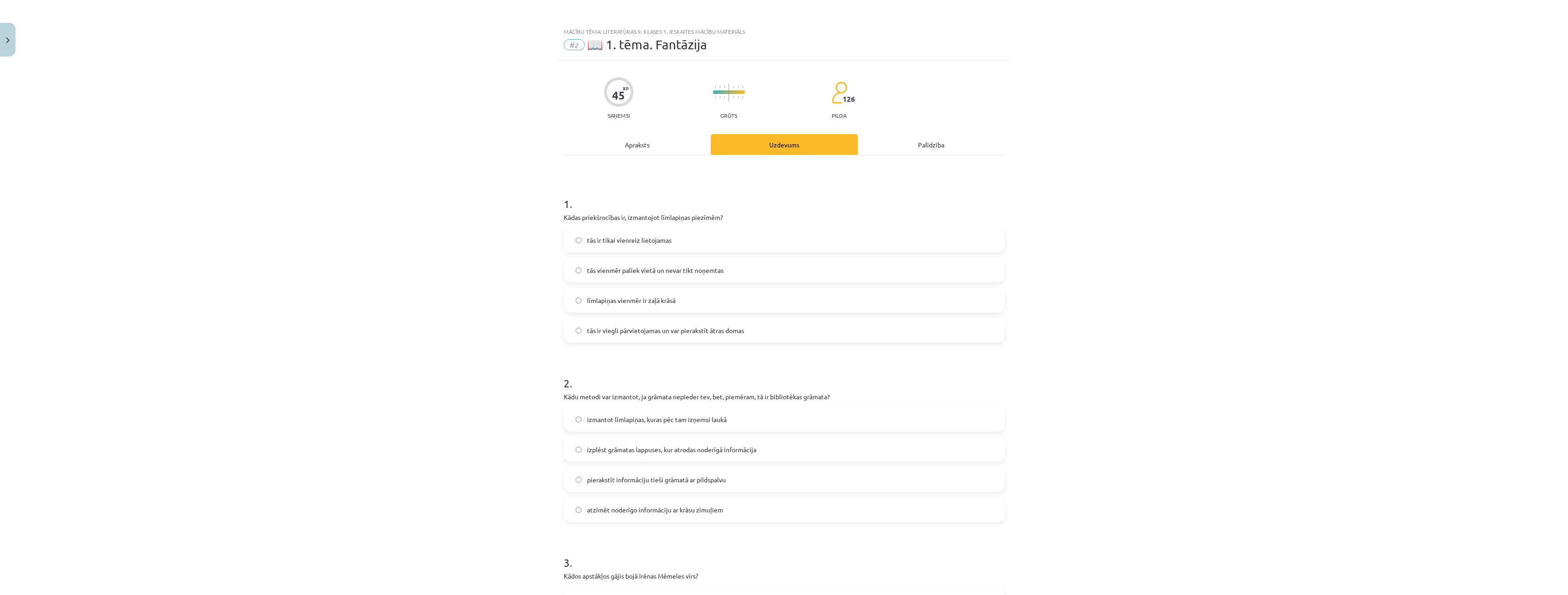
click at [658, 145] on div "Apraksts" at bounding box center [637, 144] width 147 height 20
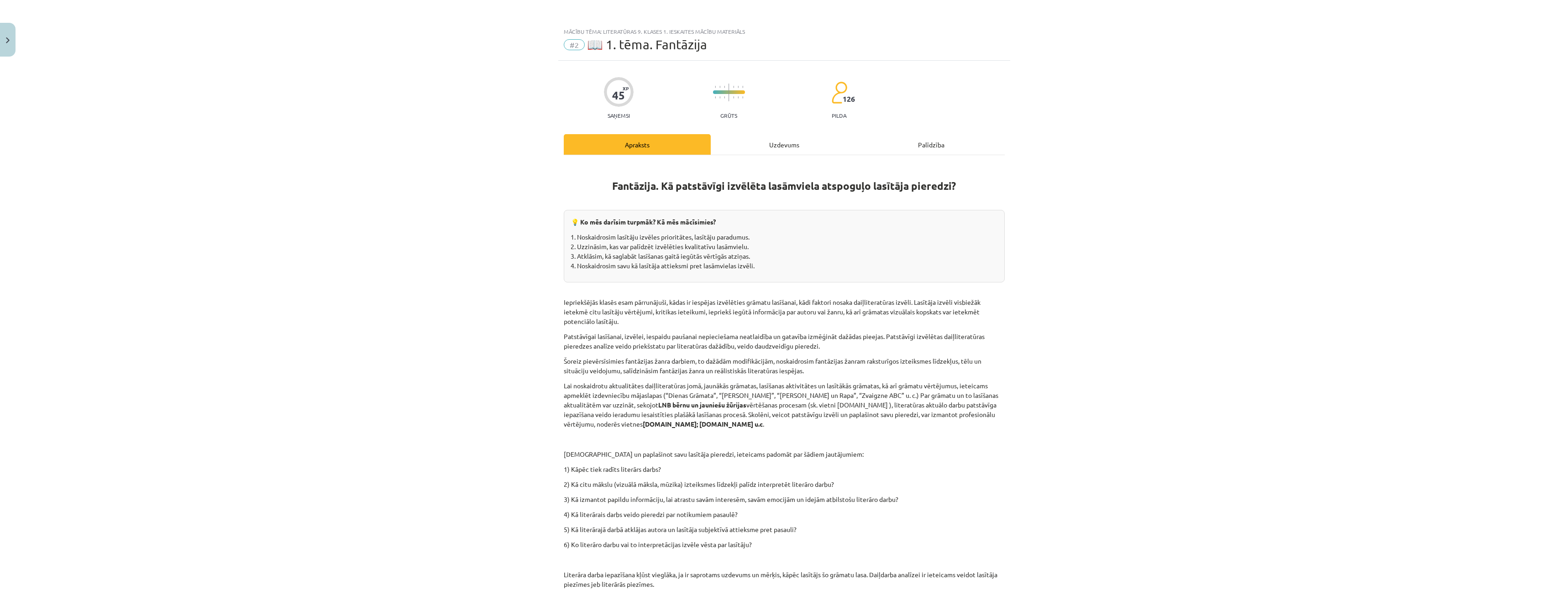
click at [781, 144] on div "Uzdevums" at bounding box center [784, 144] width 147 height 20
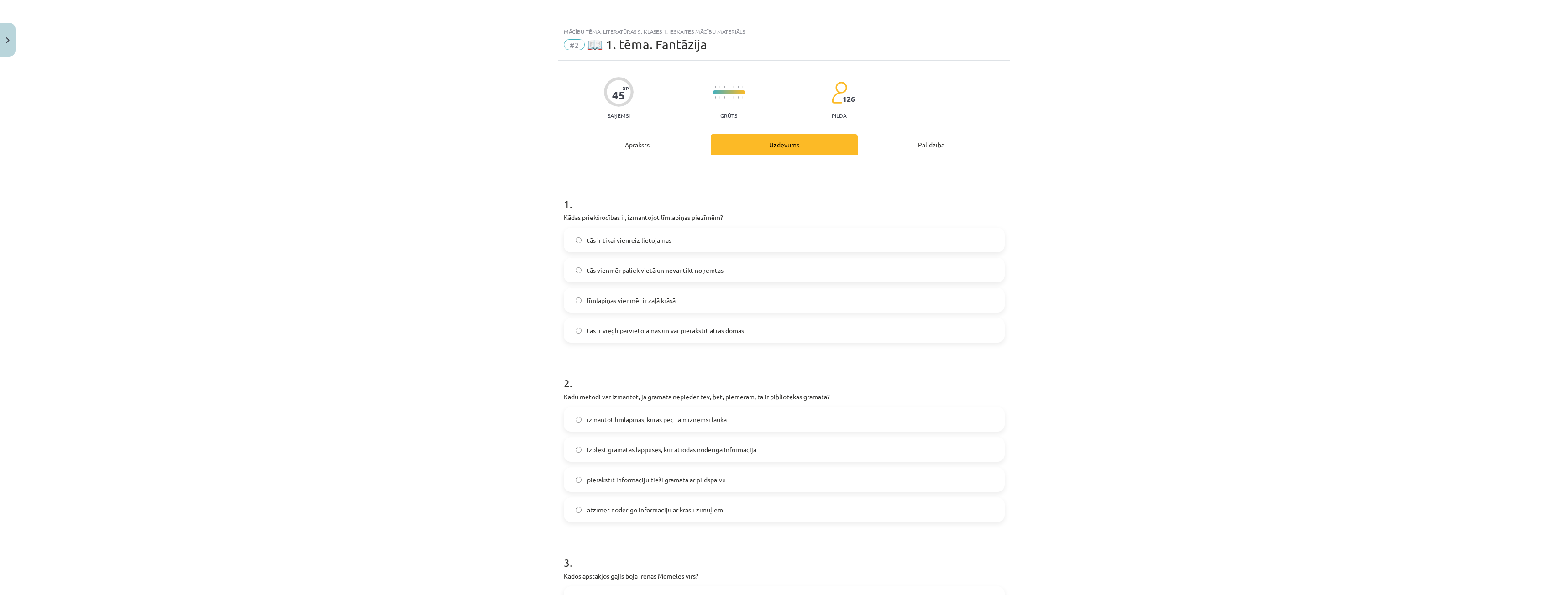
click at [662, 140] on div "Apraksts" at bounding box center [637, 144] width 147 height 20
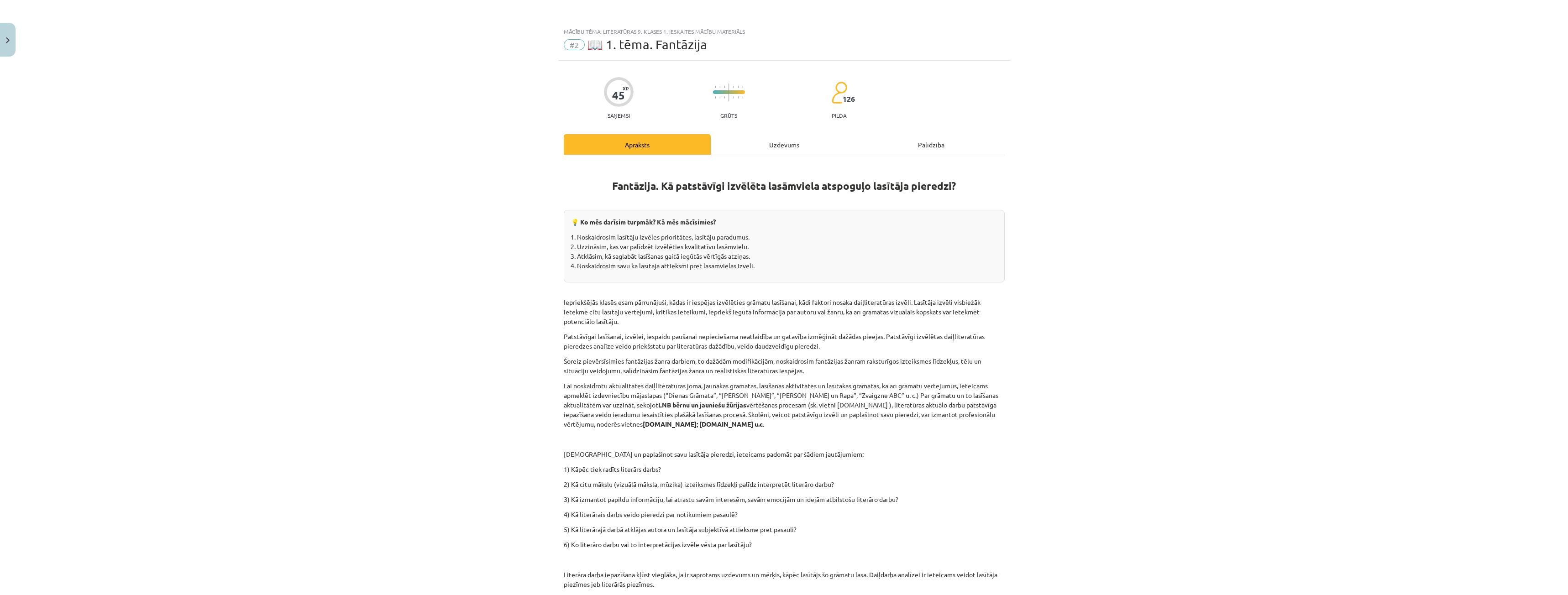
click at [730, 141] on div "Uzdevums" at bounding box center [784, 144] width 147 height 20
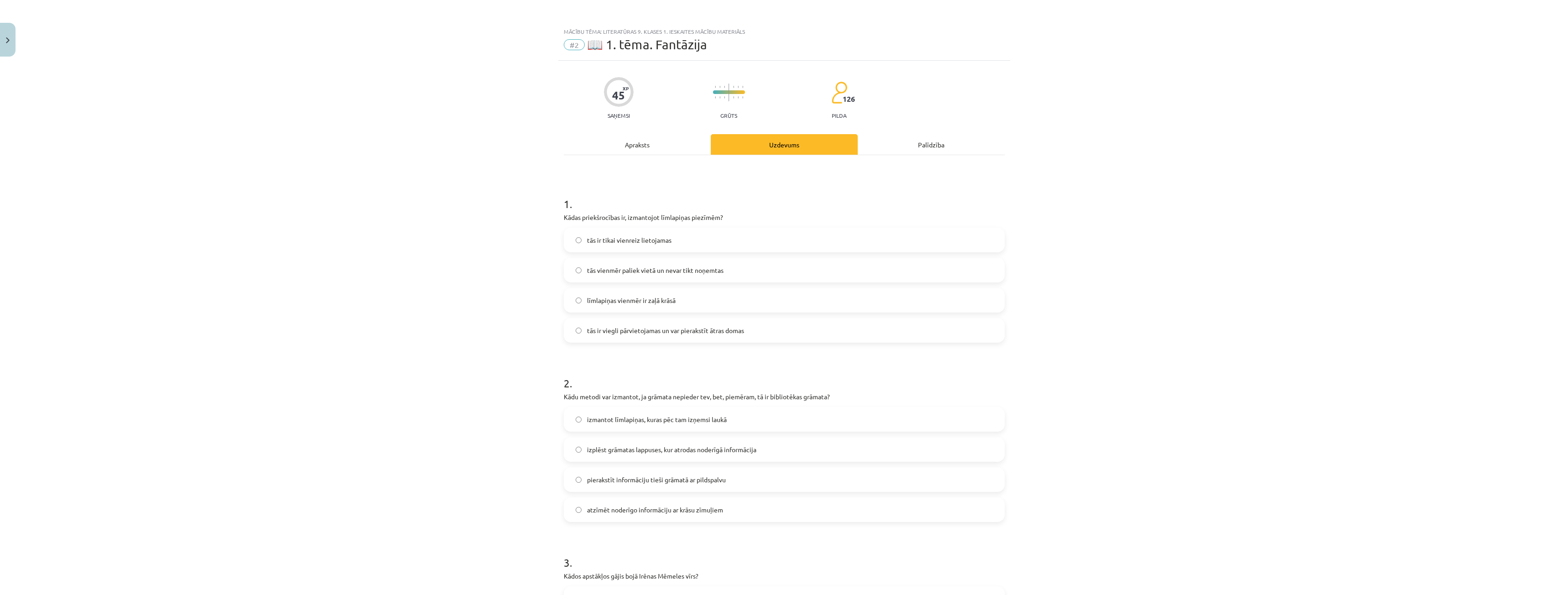
click at [651, 149] on div "Apraksts" at bounding box center [637, 144] width 147 height 20
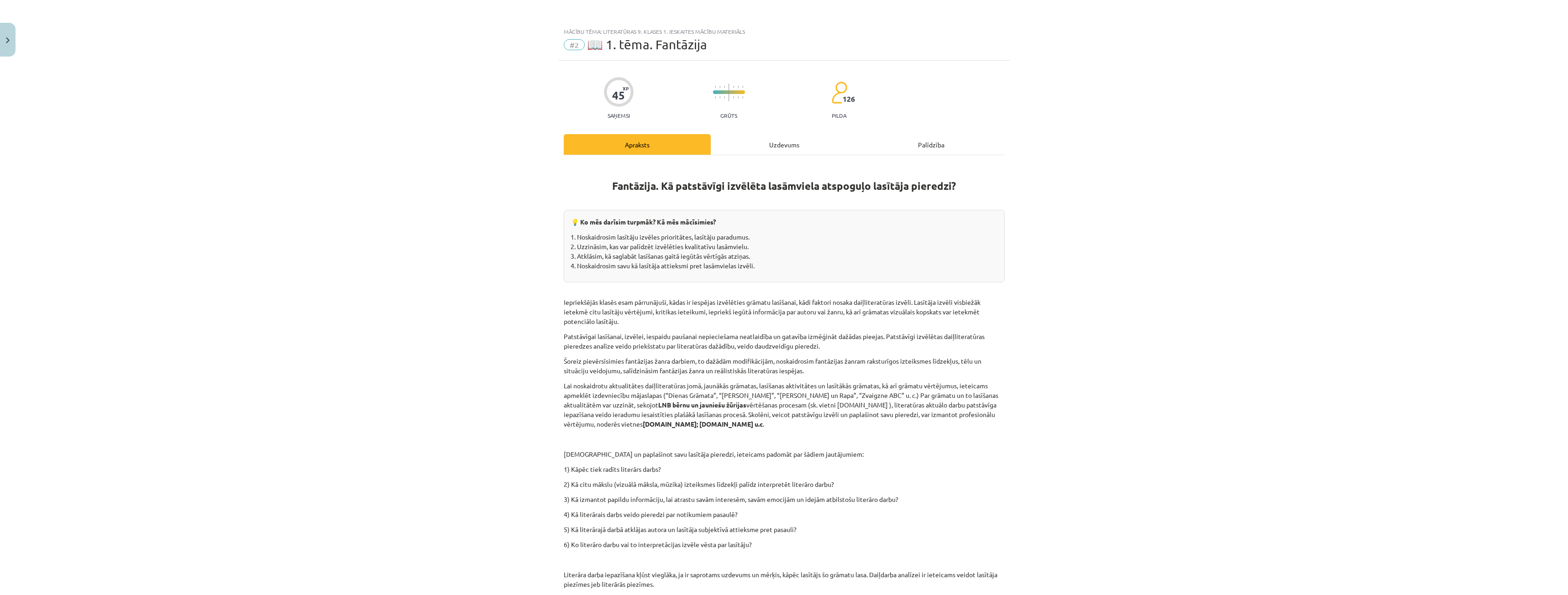
click at [776, 149] on div "Uzdevums" at bounding box center [784, 144] width 147 height 20
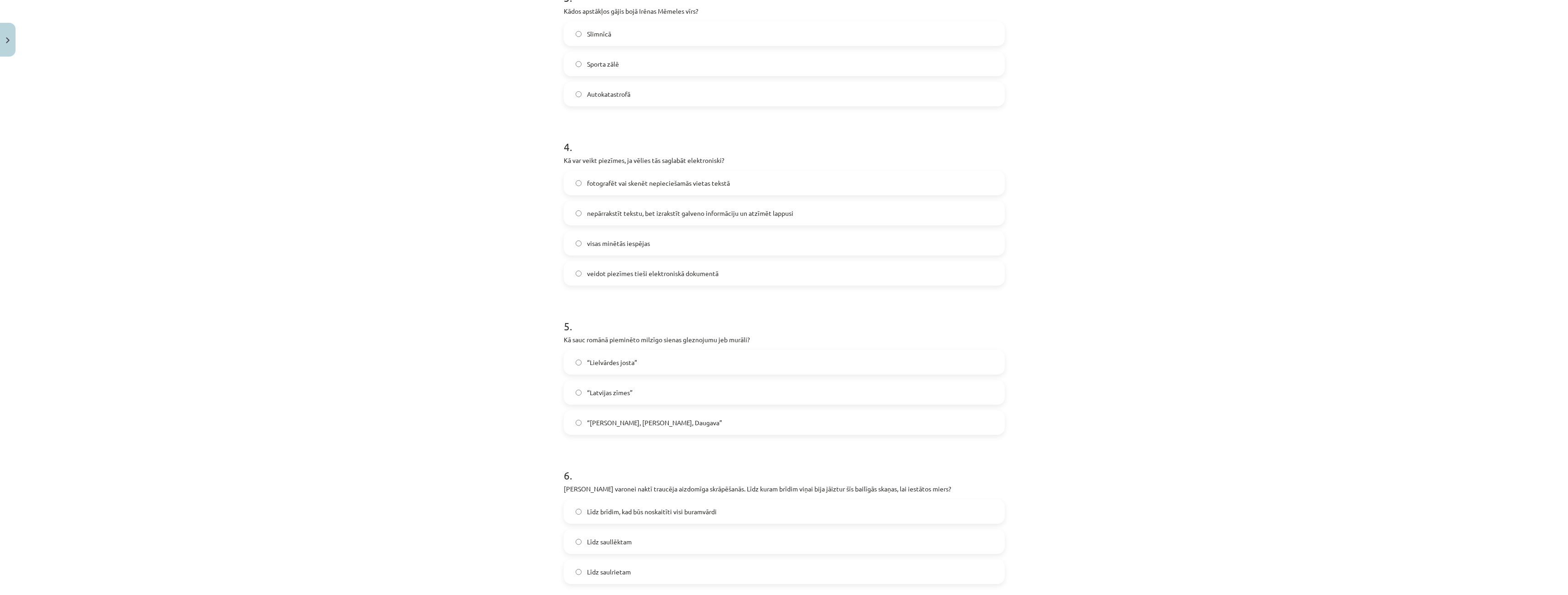
scroll to position [570, 0]
click at [652, 426] on label "“Saule, Pērkons, Daugava”" at bounding box center [784, 417] width 439 height 23
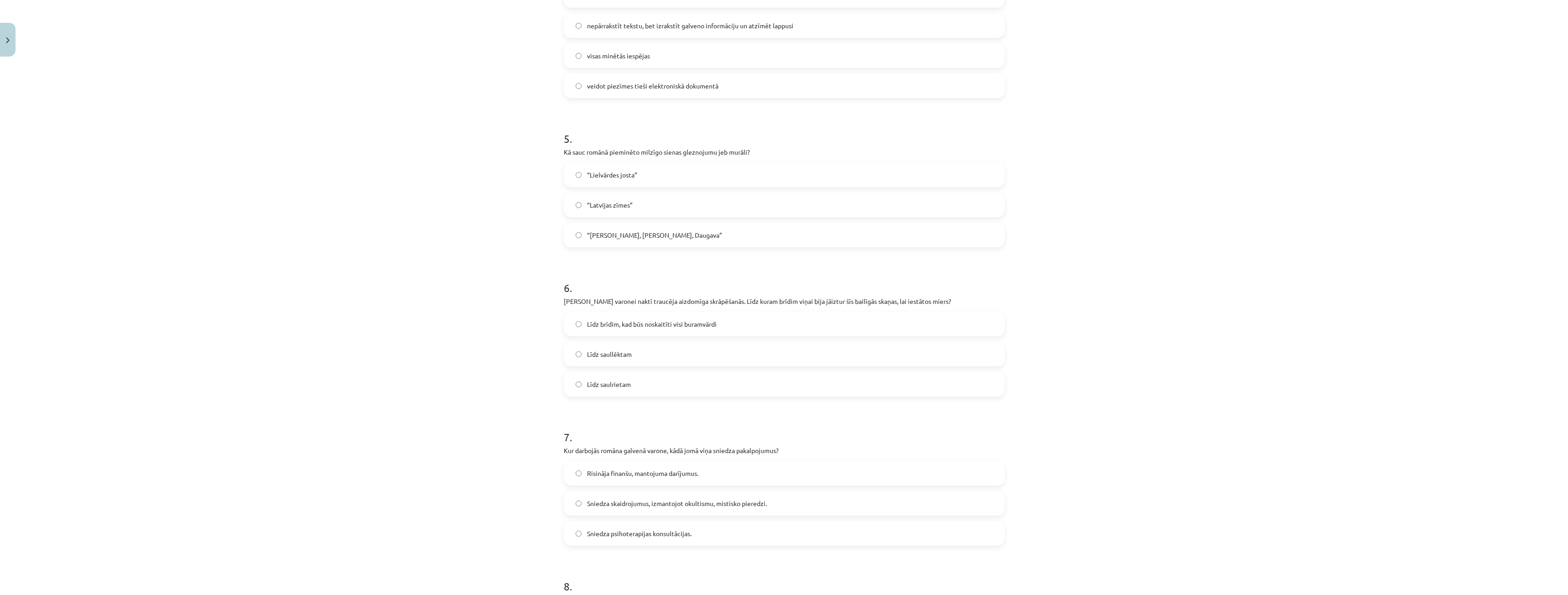
scroll to position [753, 0]
click at [612, 346] on label "Līdz saullēktam" at bounding box center [784, 354] width 439 height 23
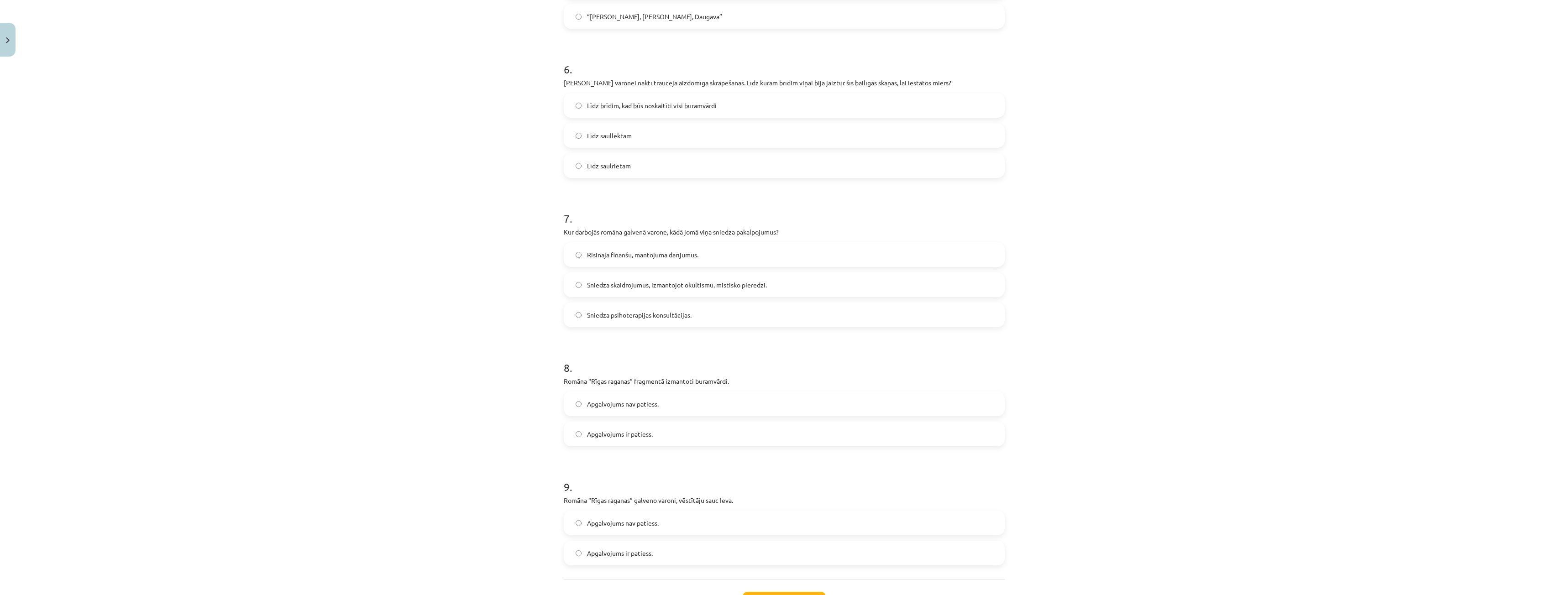
scroll to position [981, 0]
click at [639, 306] on span "Sniedza psihoterapijas konsultācijas." at bounding box center [640, 305] width 105 height 10
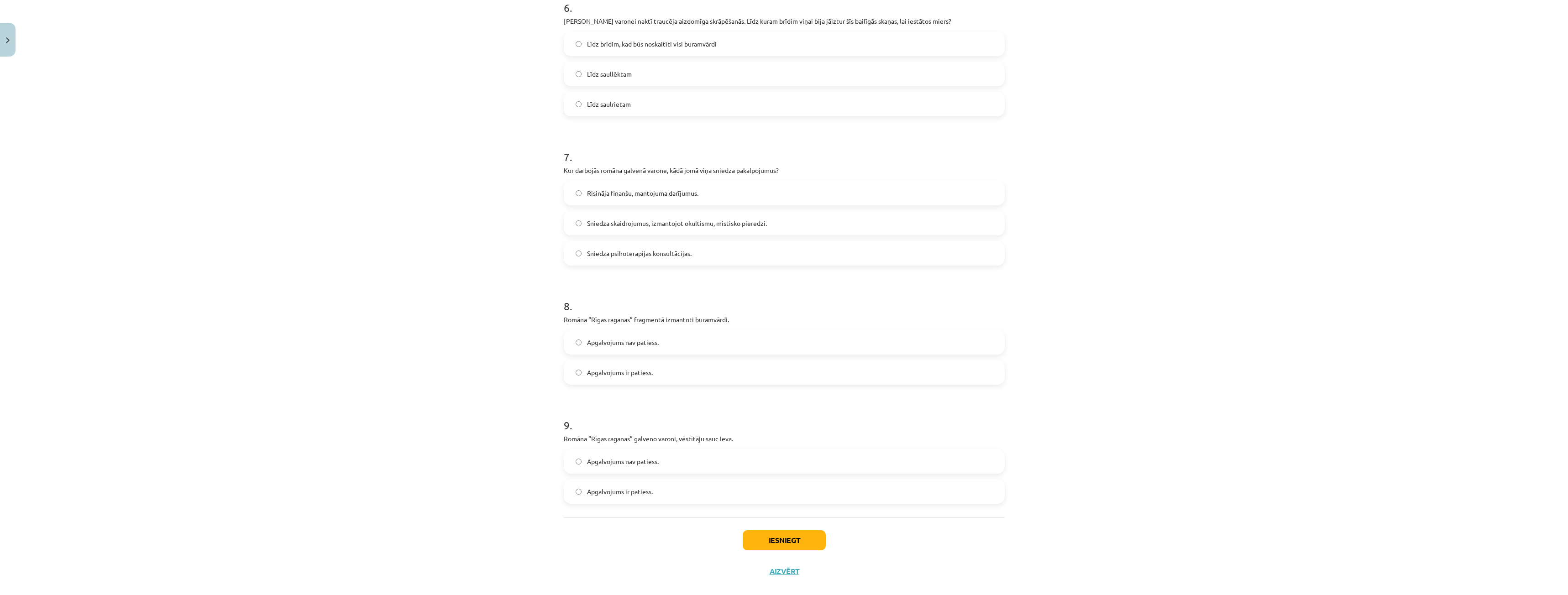
scroll to position [1002, 0]
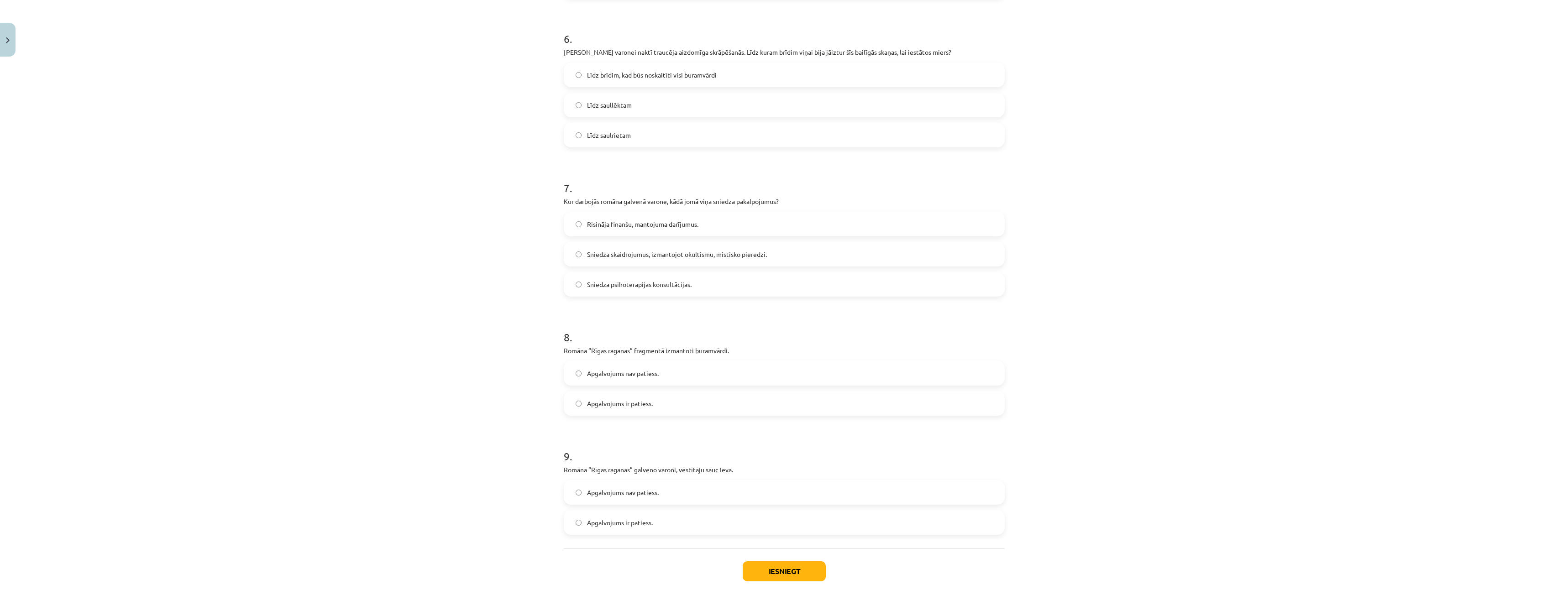
click at [625, 369] on span "Apgalvojums nav patiess." at bounding box center [623, 374] width 71 height 10
click at [800, 573] on button "Iesniegt" at bounding box center [784, 571] width 83 height 20
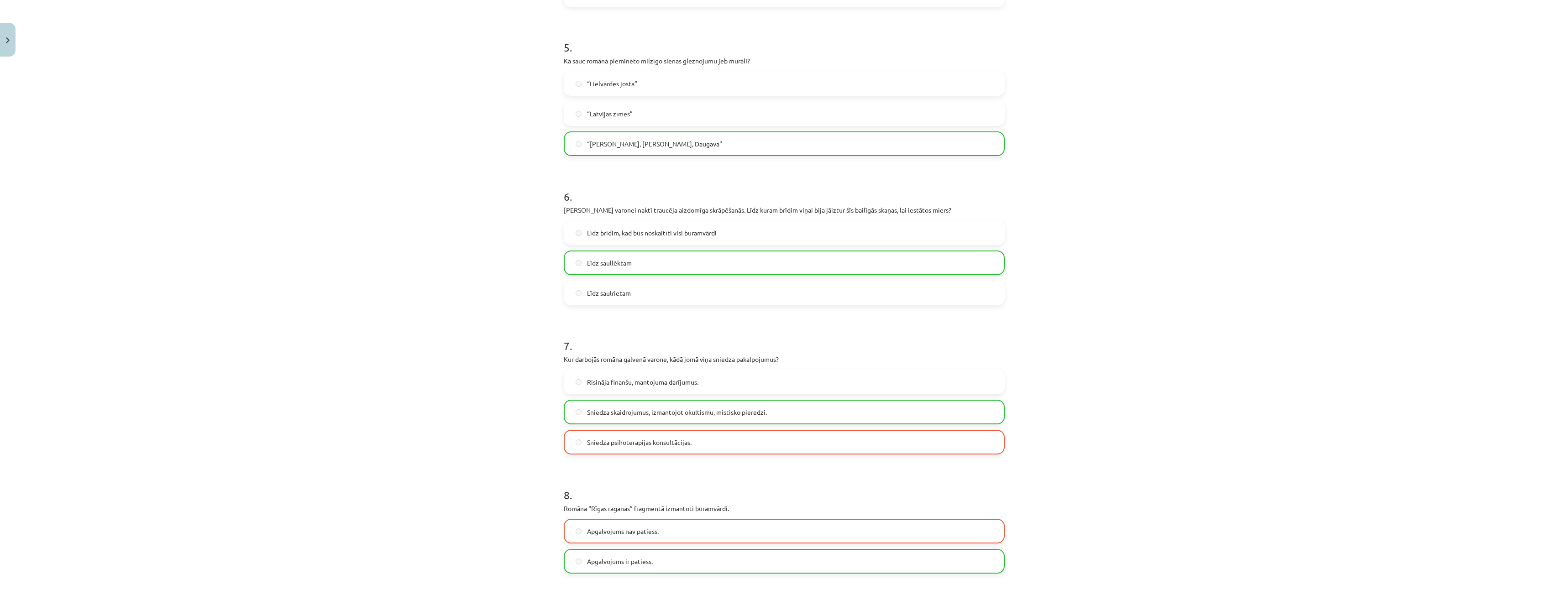
scroll to position [1077, 0]
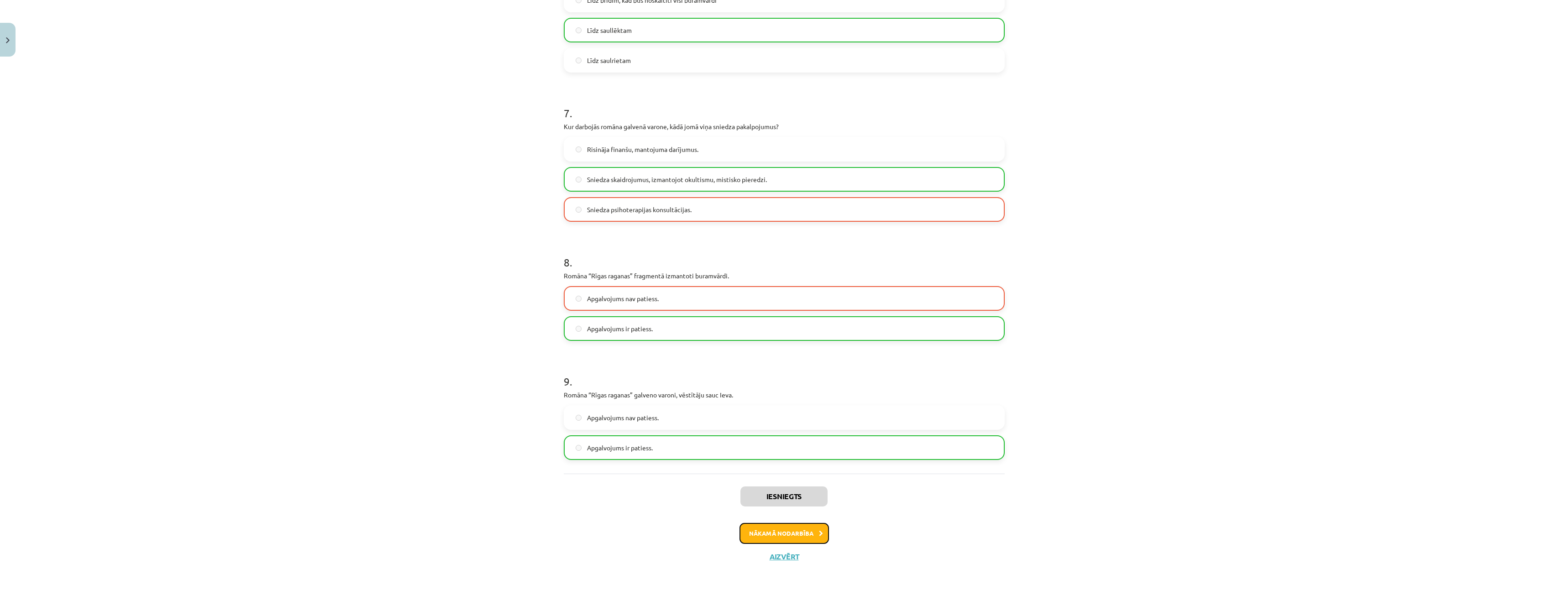
click at [794, 529] on button "Nākamā nodarbība" at bounding box center [784, 533] width 89 height 21
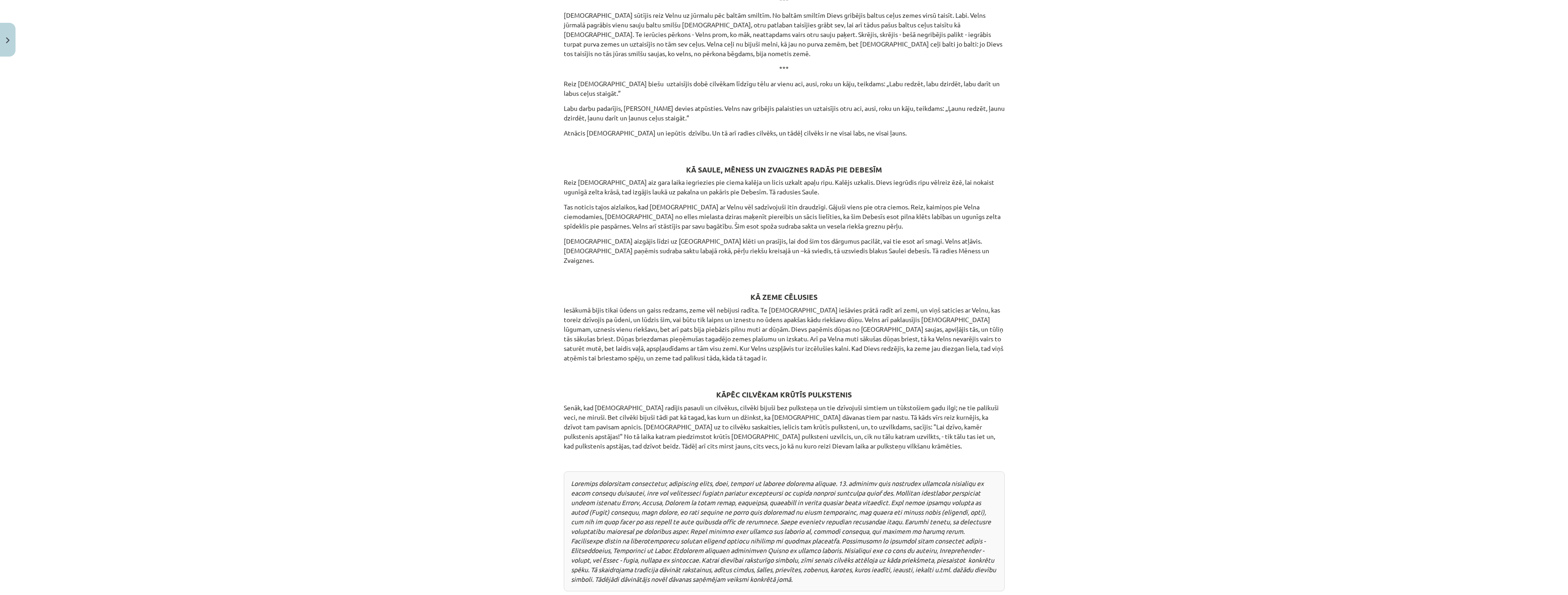
scroll to position [972, 0]
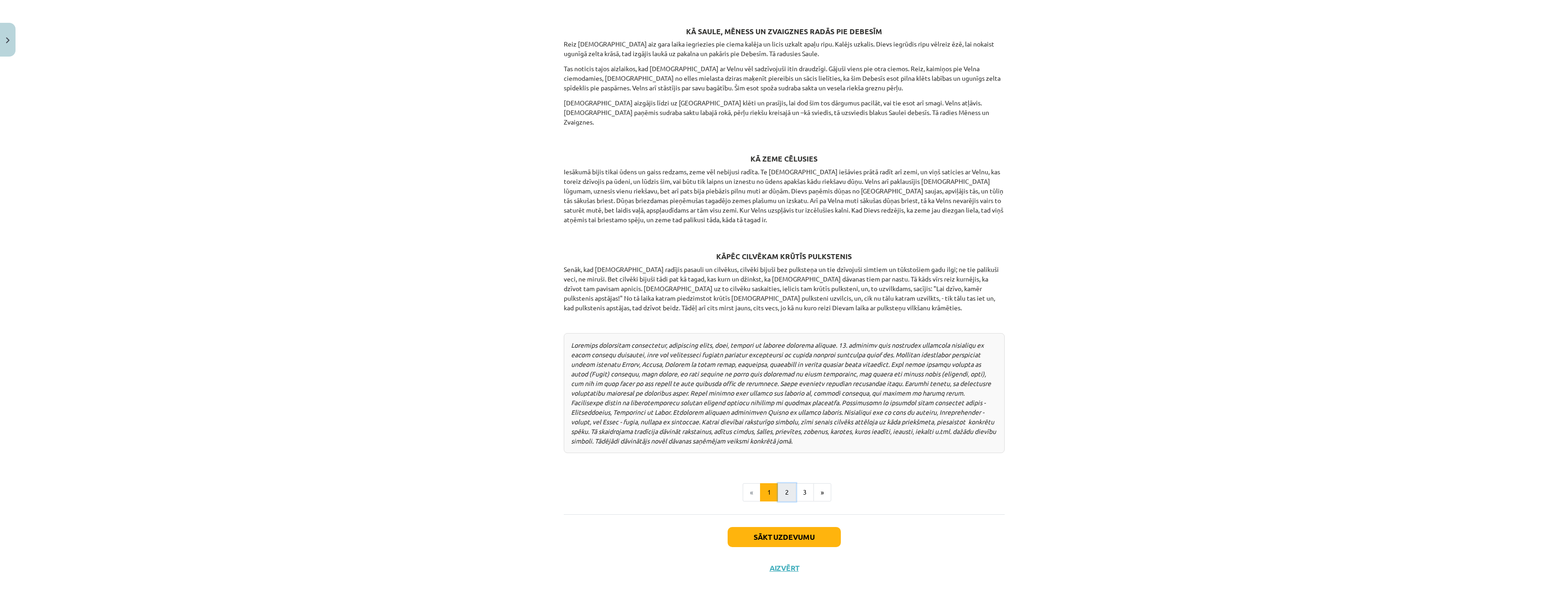
click at [781, 484] on button "2" at bounding box center [787, 493] width 18 height 18
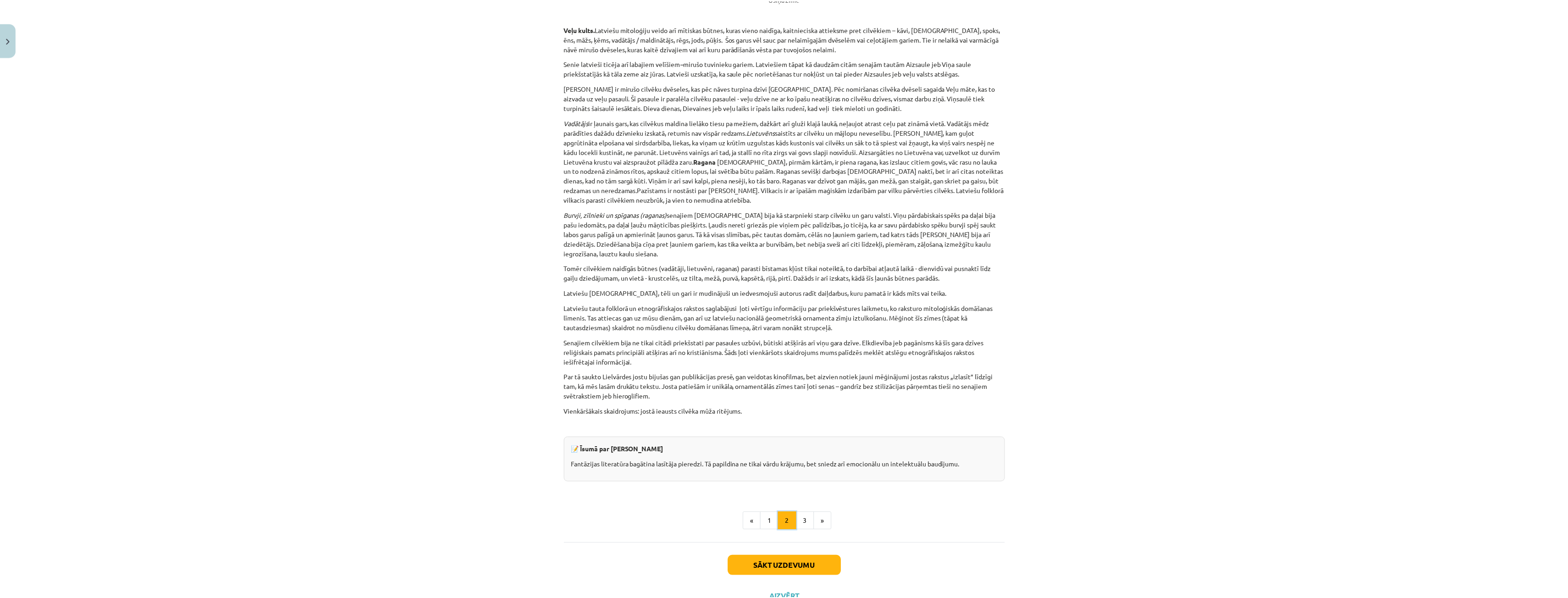
scroll to position [2007, 0]
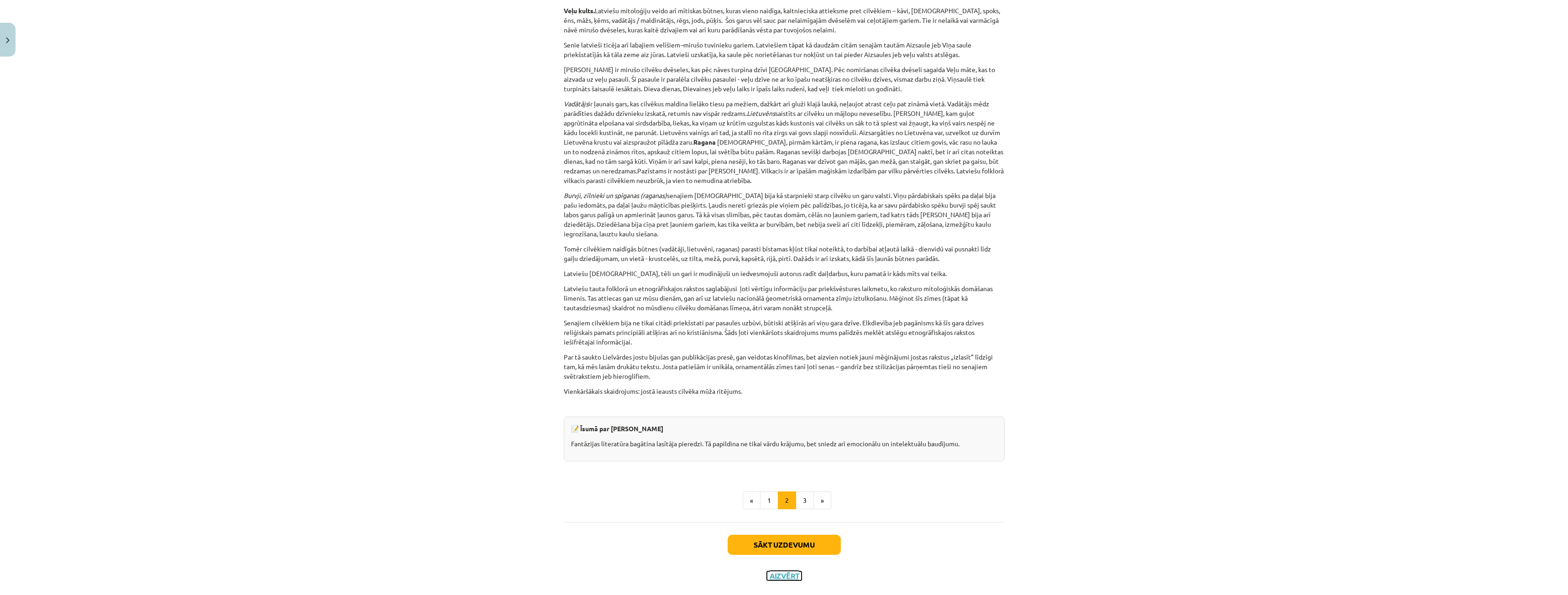
click at [771, 572] on button "Aizvērt" at bounding box center [784, 576] width 35 height 9
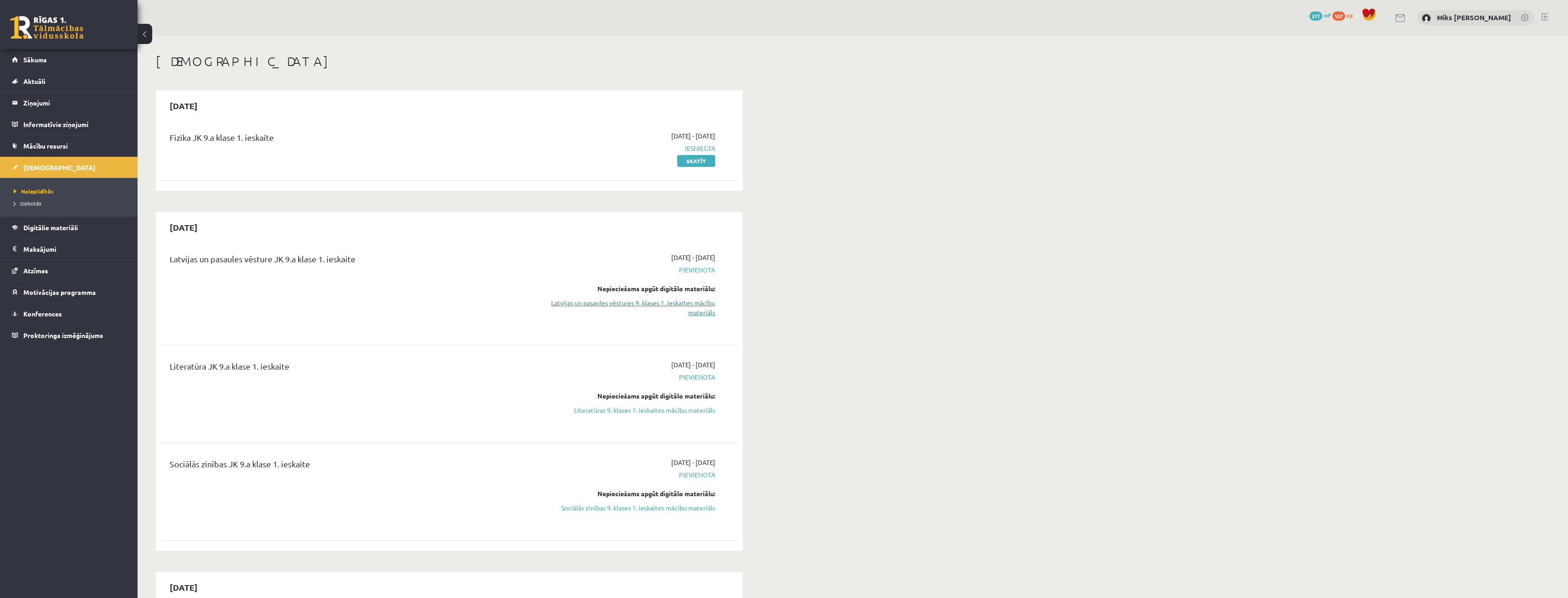
click at [685, 305] on link "Latvijas un pasaules vēstures 9. klases 1. ieskaites mācību materiāls" at bounding box center [628, 308] width 173 height 19
click at [706, 305] on link "Latvijas un pasaules vēstures 9. klases 1. ieskaites mācību materiāls" at bounding box center [628, 308] width 173 height 19
